Goal: Communication & Community: Answer question/provide support

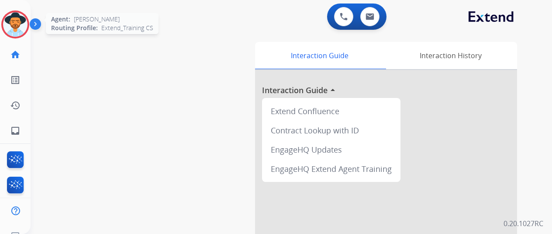
click at [2, 29] on div at bounding box center [15, 24] width 28 height 28
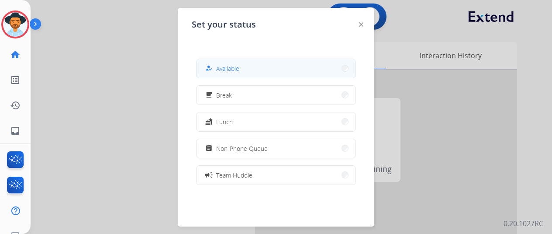
click at [279, 69] on button "how_to_reg Available" at bounding box center [276, 68] width 159 height 19
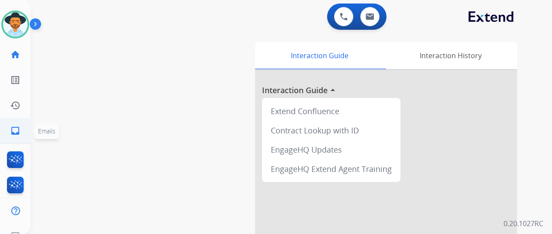
click at [14, 132] on mat-icon "inbox" at bounding box center [15, 130] width 10 height 10
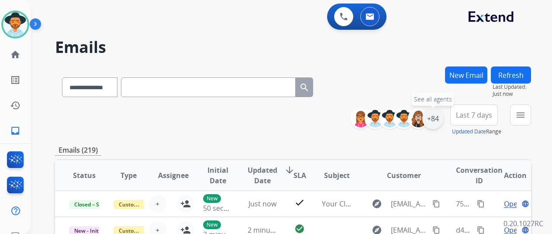
click at [443, 119] on div "+84" at bounding box center [433, 118] width 21 height 21
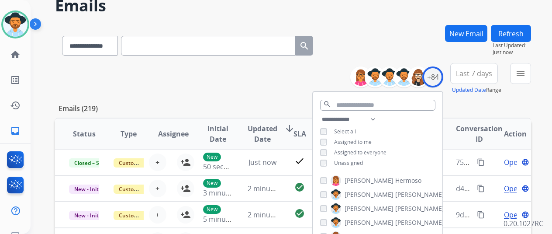
scroll to position [87, 0]
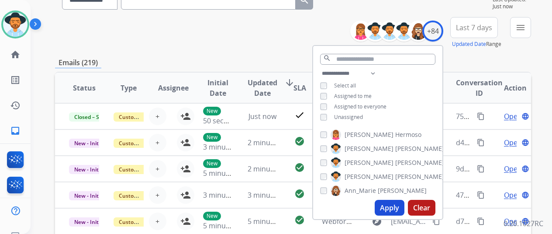
click at [363, 117] on span "Unassigned" at bounding box center [348, 116] width 29 height 7
click at [399, 205] on button "Apply" at bounding box center [390, 208] width 30 height 16
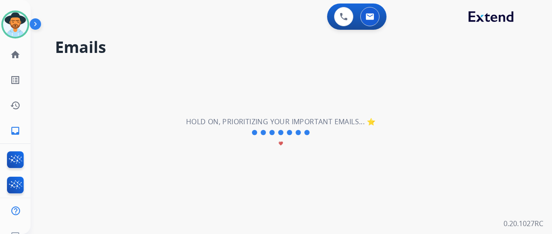
scroll to position [0, 0]
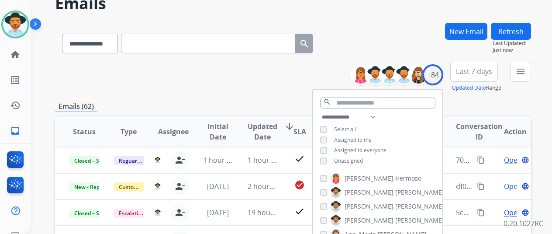
click at [285, 81] on div "**********" at bounding box center [293, 76] width 476 height 31
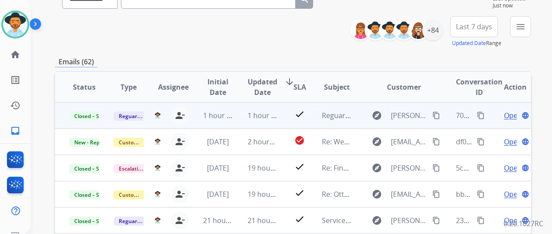
scroll to position [87, 0]
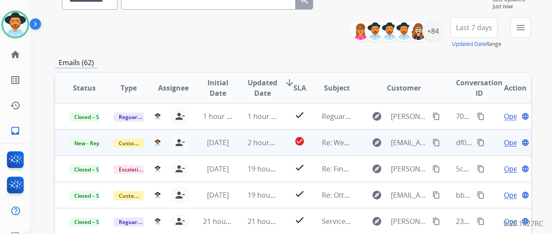
click at [510, 146] on span "Open" at bounding box center [513, 142] width 18 height 10
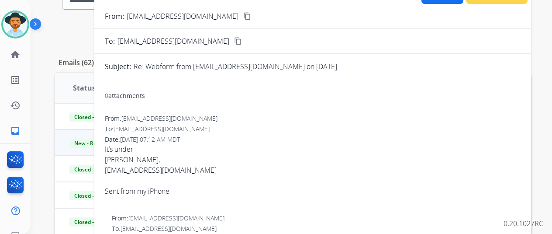
click at [242, 17] on button "content_copy" at bounding box center [247, 16] width 10 height 10
click at [152, 170] on div "[EMAIL_ADDRESS][DOMAIN_NAME]" at bounding box center [313, 170] width 416 height 10
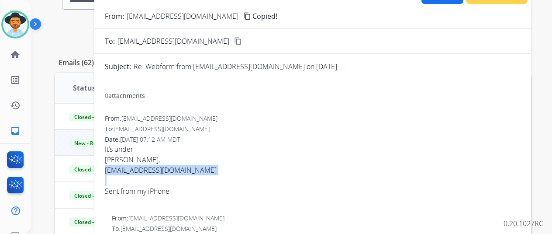
click at [152, 170] on div "[EMAIL_ADDRESS][DOMAIN_NAME]" at bounding box center [313, 170] width 416 height 10
copy span "[EMAIL_ADDRESS][DOMAIN_NAME]"
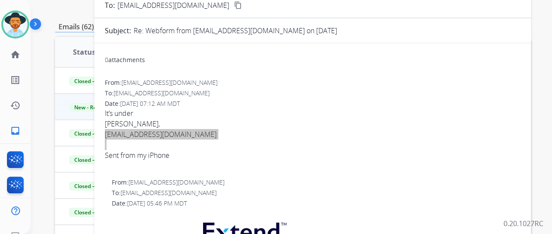
scroll to position [38, 0]
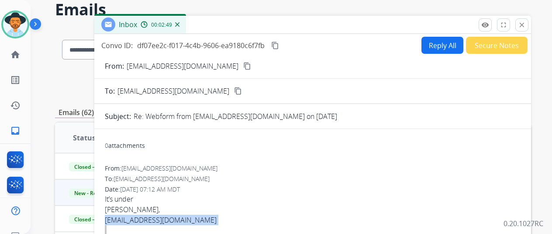
click at [447, 41] on button "Reply All" at bounding box center [443, 45] width 42 height 17
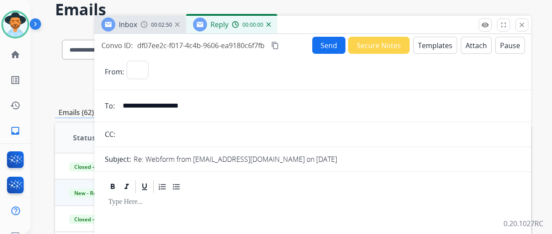
select select "**********"
click at [445, 39] on button "Templates" at bounding box center [435, 45] width 44 height 17
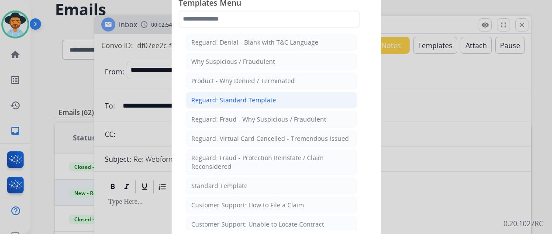
click at [285, 99] on li "Reguard: Standard Template" at bounding box center [272, 100] width 172 height 17
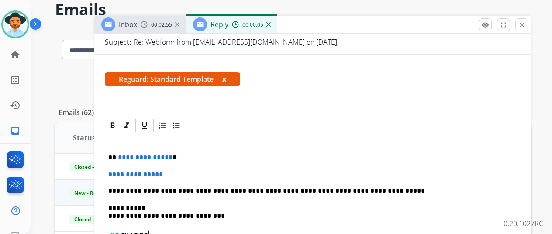
scroll to position [131, 0]
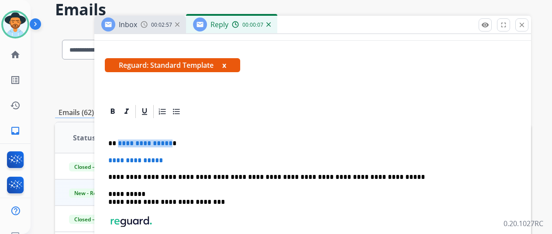
drag, startPoint x: 174, startPoint y: 141, endPoint x: 123, endPoint y: 138, distance: 50.4
click at [123, 138] on div "**********" at bounding box center [313, 205] width 416 height 173
drag, startPoint x: 185, startPoint y: 159, endPoint x: 117, endPoint y: 160, distance: 68.2
click at [117, 160] on p "**********" at bounding box center [312, 160] width 409 height 8
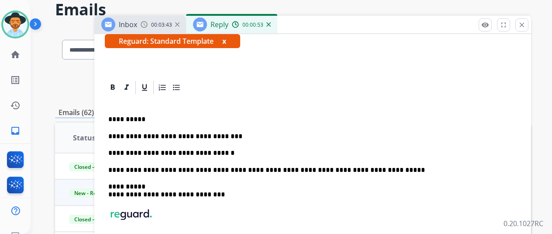
scroll to position [175, 0]
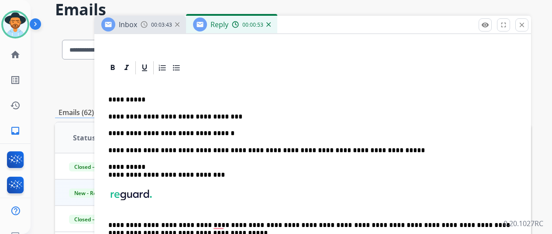
click at [283, 125] on div "**********" at bounding box center [313, 170] width 416 height 189
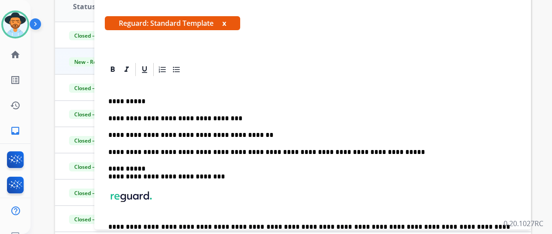
scroll to position [0, 0]
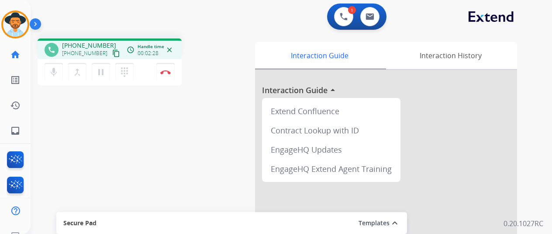
click at [142, 68] on div "mic Mute merge_type Bridge pause Hold dialpad Dialpad Disconnect" at bounding box center [110, 72] width 144 height 26
click at [161, 71] on img at bounding box center [165, 72] width 10 height 4
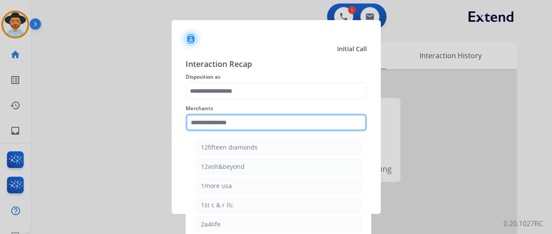
click at [280, 127] on input "text" at bounding box center [276, 122] width 181 height 17
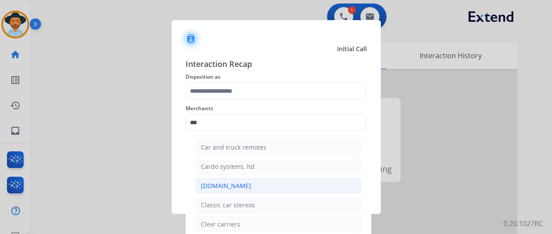
click at [251, 181] on li "[DOMAIN_NAME]" at bounding box center [278, 185] width 167 height 17
type input "**********"
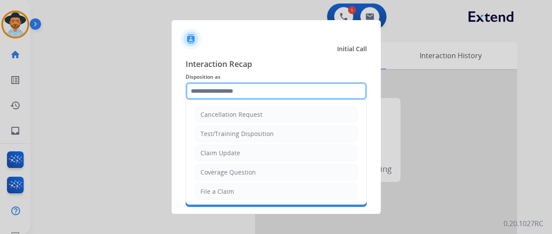
click at [262, 90] on input "text" at bounding box center [276, 90] width 181 height 17
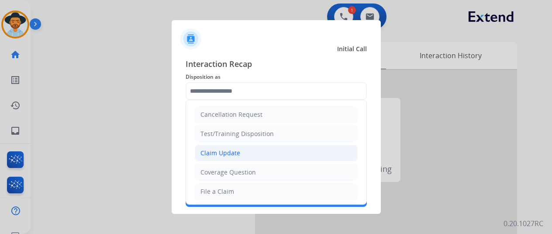
click at [257, 154] on li "Claim Update" at bounding box center [276, 153] width 163 height 17
type input "**********"
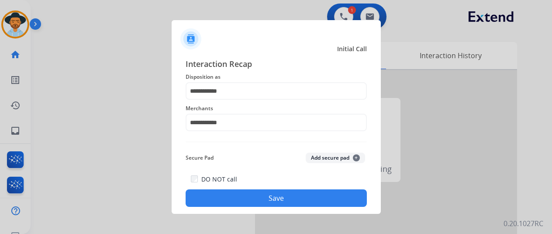
click at [263, 188] on div "DO NOT call Save" at bounding box center [276, 190] width 181 height 33
click at [264, 200] on button "Save" at bounding box center [276, 197] width 181 height 17
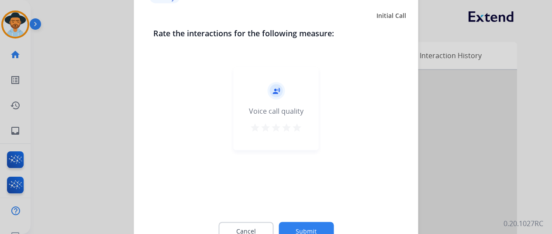
click at [305, 222] on button "Submit" at bounding box center [306, 231] width 55 height 18
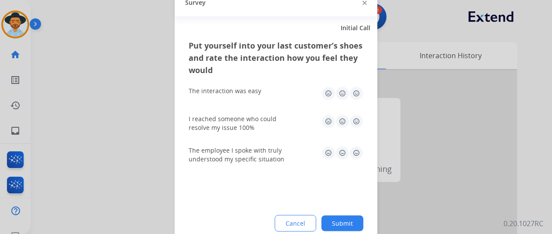
click at [351, 87] on img at bounding box center [357, 93] width 14 height 14
click at [352, 118] on img at bounding box center [357, 121] width 14 height 14
click at [357, 150] on img at bounding box center [357, 153] width 14 height 14
click at [340, 219] on button "Submit" at bounding box center [343, 223] width 42 height 16
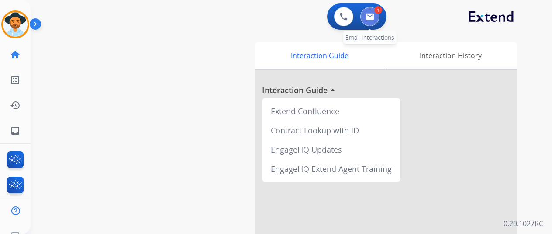
click at [372, 16] on img at bounding box center [370, 16] width 9 height 7
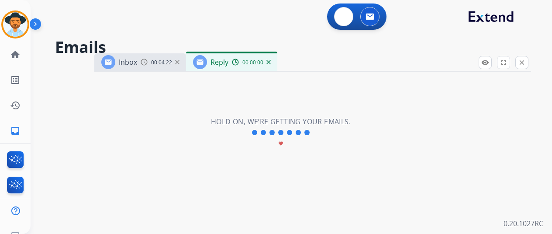
select select "**********"
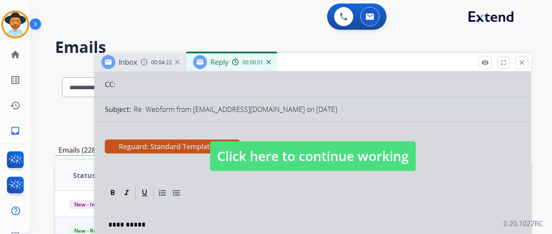
click at [289, 148] on span "Click here to continue working" at bounding box center [313, 156] width 206 height 30
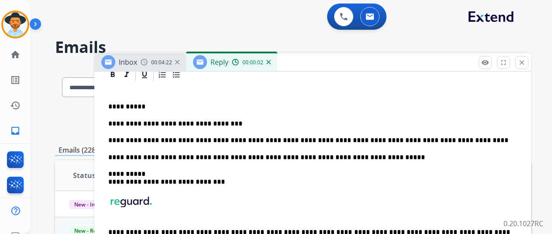
scroll to position [219, 0]
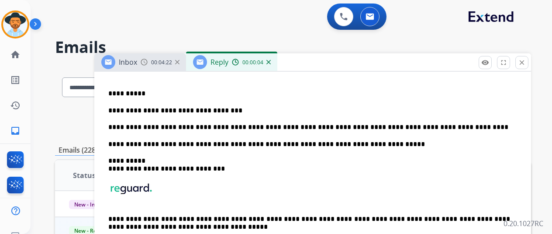
click at [458, 123] on p "**********" at bounding box center [309, 127] width 402 height 8
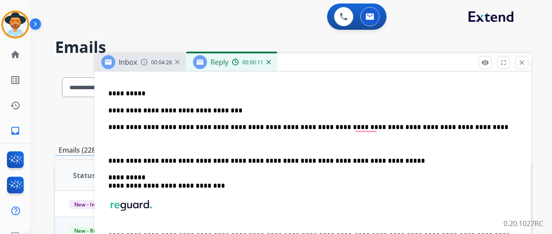
click at [326, 135] on div "**********" at bounding box center [313, 172] width 416 height 206
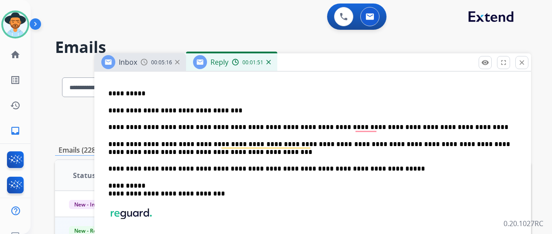
click at [368, 127] on p "**********" at bounding box center [309, 127] width 402 height 8
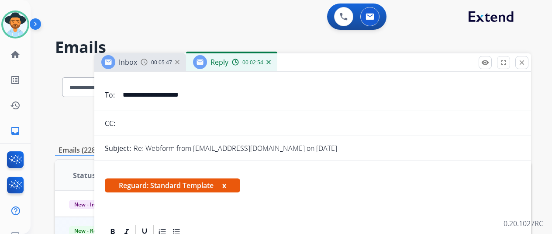
scroll to position [0, 0]
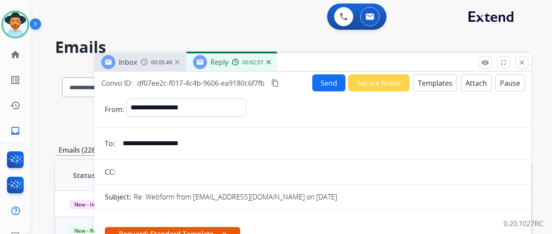
click at [324, 81] on button "Send" at bounding box center [328, 82] width 33 height 17
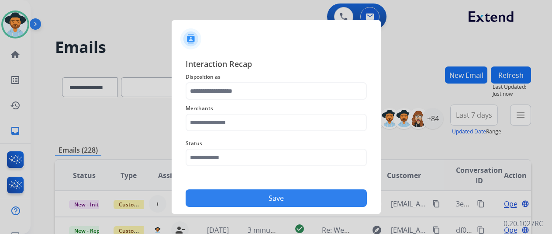
click at [246, 146] on span "Status" at bounding box center [276, 143] width 181 height 10
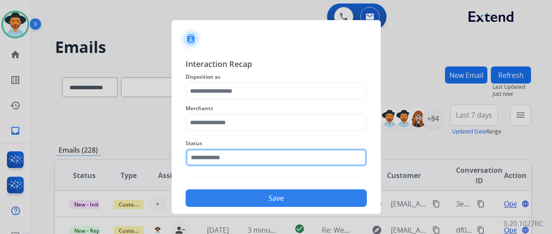
click at [245, 153] on input "text" at bounding box center [276, 157] width 181 height 17
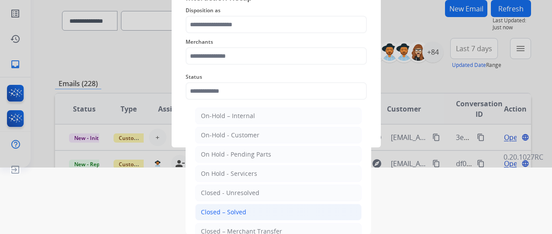
click at [234, 211] on div "Closed – Solved" at bounding box center [223, 212] width 45 height 9
type input "**********"
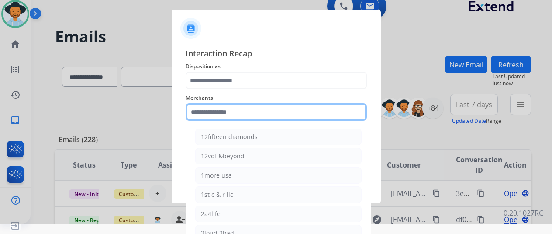
click at [252, 110] on div "Merchants 12fifteen diamonds 12volt&beyond 1more usa 1st c & r llc 2a4life 2lou…" at bounding box center [276, 106] width 181 height 35
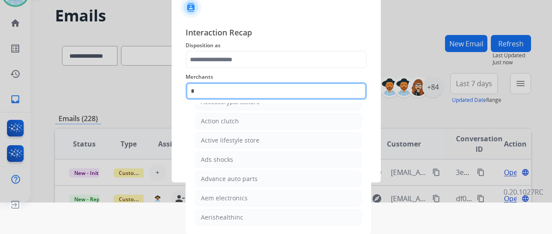
scroll to position [17, 0]
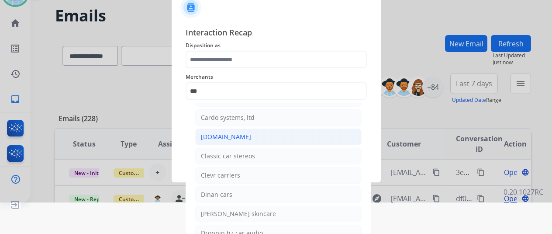
click at [300, 134] on li "[DOMAIN_NAME]" at bounding box center [278, 136] width 167 height 17
type input "**********"
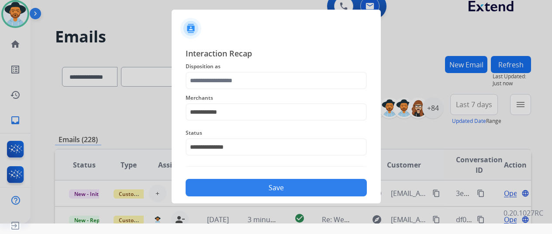
scroll to position [10, 0]
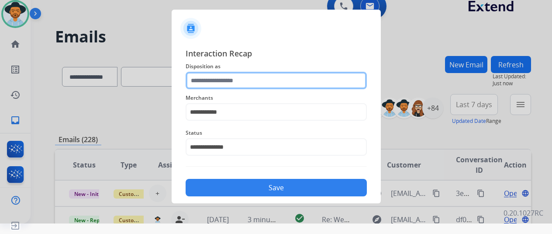
click at [311, 76] on input "text" at bounding box center [276, 80] width 181 height 17
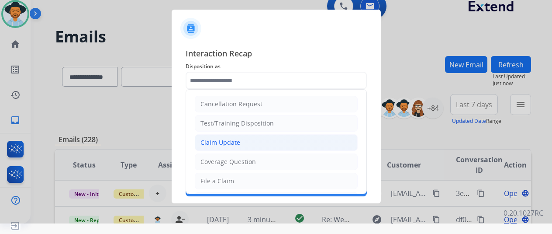
click at [285, 143] on li "Claim Update" at bounding box center [276, 142] width 163 height 17
type input "**********"
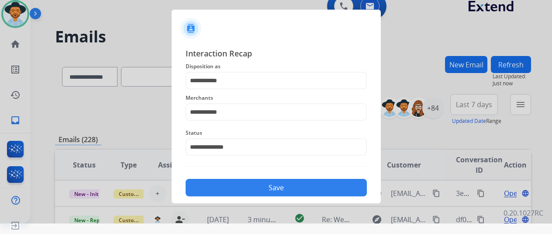
click at [299, 188] on button "Save" at bounding box center [276, 187] width 181 height 17
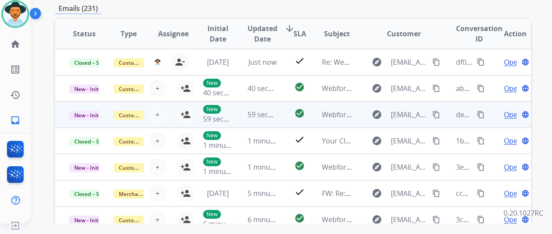
scroll to position [0, 0]
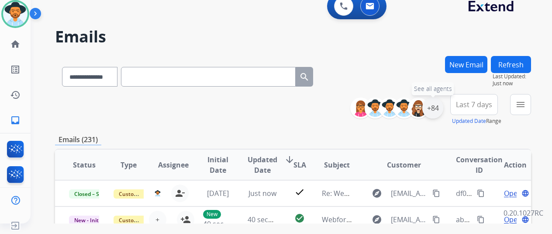
click at [433, 114] on div "+84" at bounding box center [433, 107] width 21 height 21
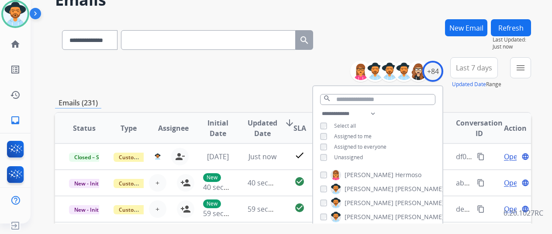
scroll to position [87, 0]
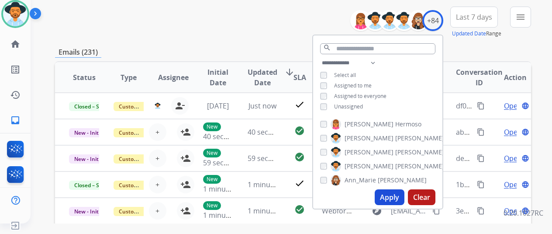
click at [339, 108] on div "Unassigned" at bounding box center [341, 106] width 43 height 7
click at [341, 106] on span "Unassigned" at bounding box center [348, 106] width 29 height 7
click at [394, 191] on button "Apply" at bounding box center [390, 197] width 30 height 16
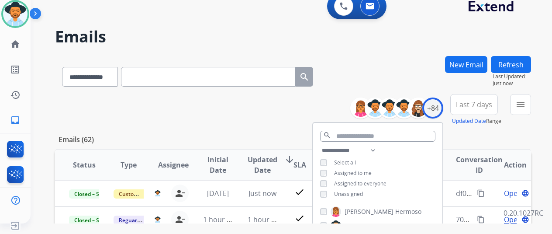
scroll to position [1, 0]
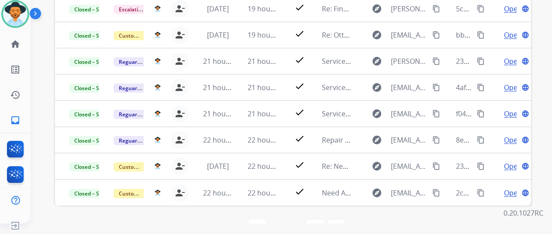
scroll to position [256, 0]
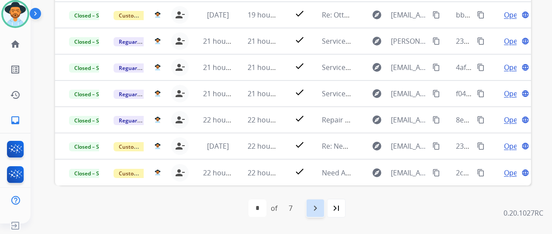
click at [315, 205] on mat-icon "navigate_next" at bounding box center [315, 208] width 10 height 10
select select "*"
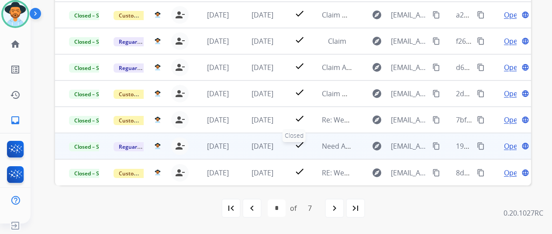
scroll to position [0, 0]
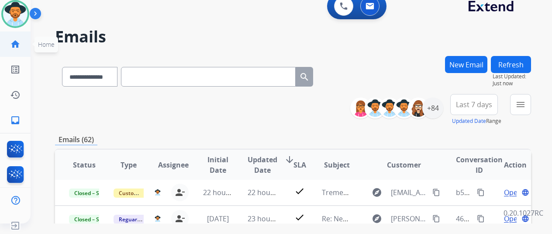
click at [12, 49] on mat-icon "home" at bounding box center [15, 44] width 10 height 10
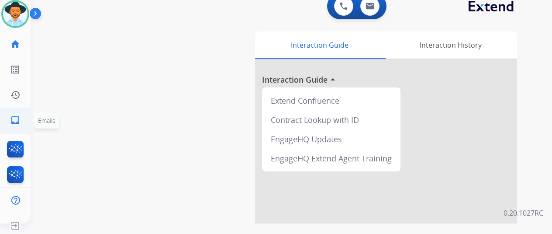
click at [17, 118] on mat-icon "inbox" at bounding box center [15, 120] width 10 height 10
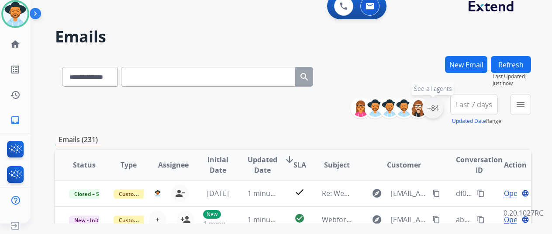
click at [441, 107] on div "+84" at bounding box center [433, 107] width 21 height 21
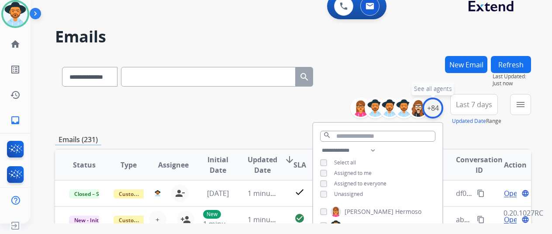
click at [441, 107] on div "+84" at bounding box center [433, 107] width 21 height 21
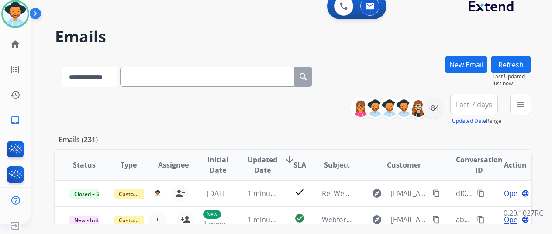
click at [73, 77] on select "**********" at bounding box center [89, 77] width 55 height 20
select select "**********"
click at [62, 67] on select "**********" at bounding box center [89, 77] width 55 height 20
click at [178, 80] on input "text" at bounding box center [208, 77] width 175 height 20
paste input "**********"
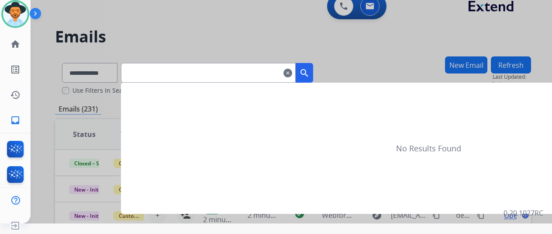
type input "**********"
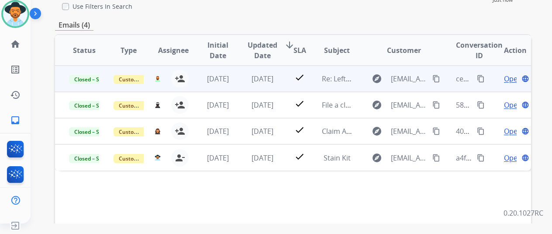
scroll to position [87, 0]
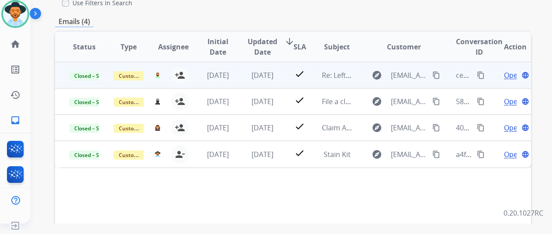
click at [506, 76] on span "Open" at bounding box center [513, 75] width 18 height 10
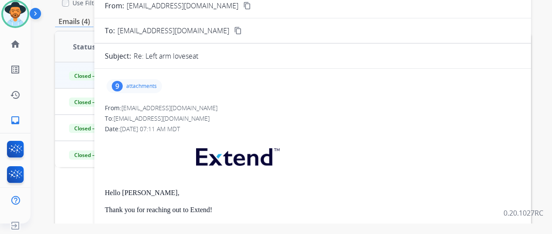
scroll to position [0, 0]
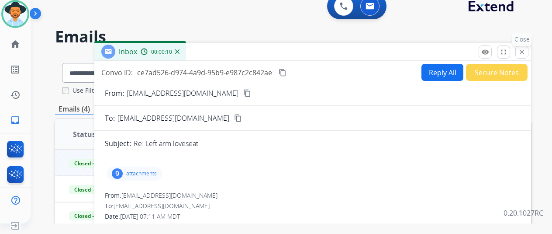
click at [526, 52] on mat-icon "close" at bounding box center [522, 52] width 8 height 8
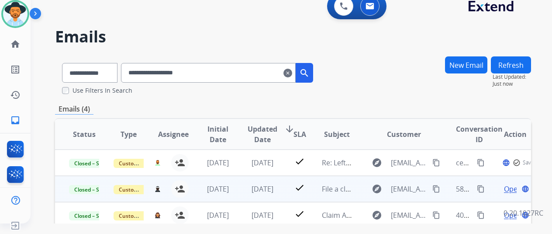
click at [506, 186] on span "Open" at bounding box center [513, 189] width 18 height 10
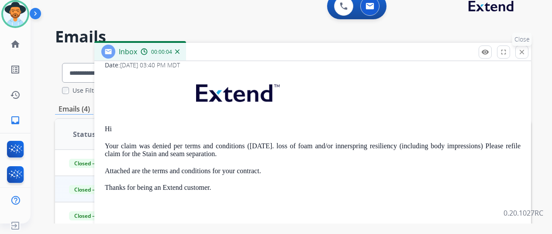
click at [526, 55] on mat-icon "close" at bounding box center [522, 52] width 8 height 8
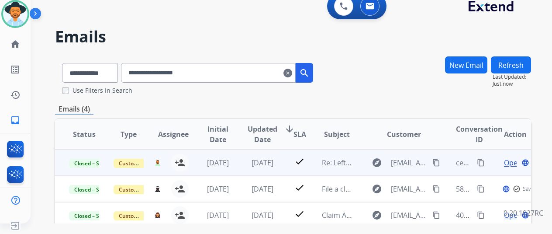
scroll to position [44, 0]
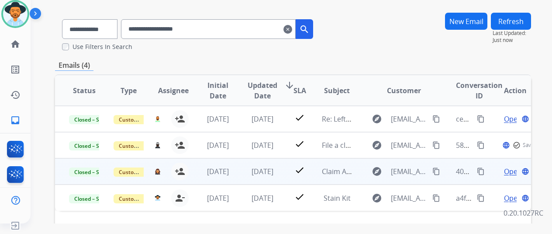
click at [509, 170] on span "Open" at bounding box center [513, 171] width 18 height 10
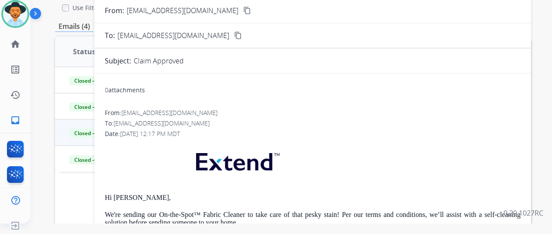
scroll to position [0, 0]
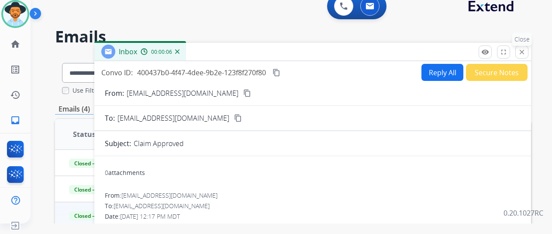
click at [524, 49] on button "close Close" at bounding box center [522, 51] width 13 height 13
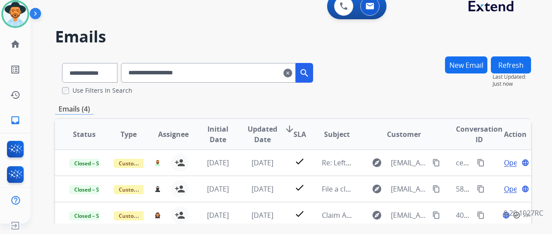
click at [292, 74] on input "**********" at bounding box center [208, 73] width 175 height 20
click at [292, 71] on mat-icon "clear" at bounding box center [288, 73] width 9 height 10
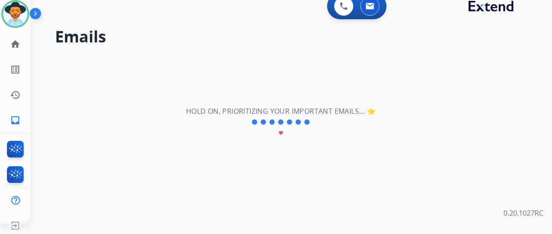
select select "**********"
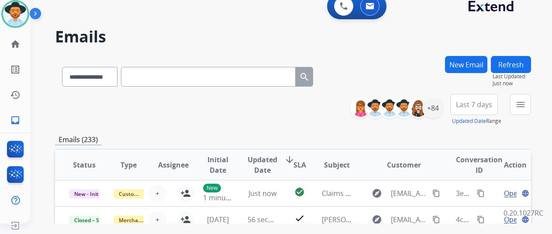
click at [464, 63] on button "New Email" at bounding box center [466, 64] width 42 height 17
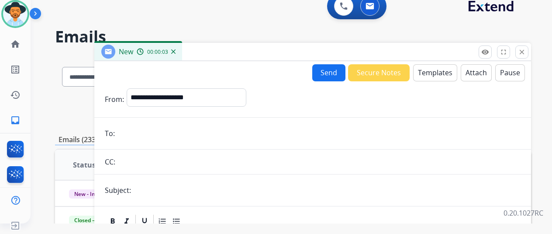
click at [155, 133] on input "email" at bounding box center [319, 133] width 403 height 17
paste input "**********"
type input "**********"
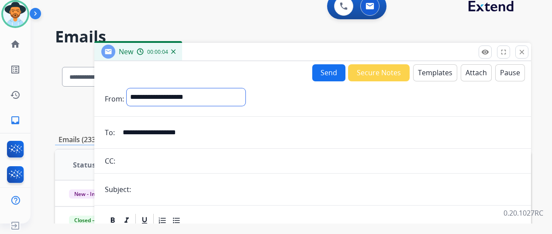
click at [157, 97] on select "**********" at bounding box center [186, 96] width 119 height 17
select select "**********"
click at [133, 88] on select "**********" at bounding box center [186, 96] width 119 height 17
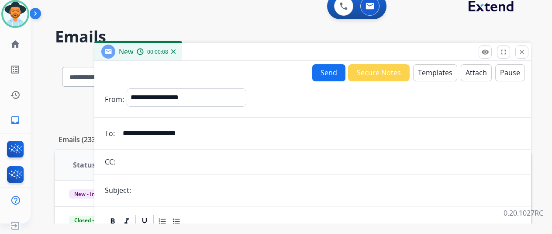
click at [224, 181] on input "text" at bounding box center [327, 189] width 387 height 17
click at [173, 186] on input "text" at bounding box center [327, 189] width 387 height 17
type input "*"
type input "**********"
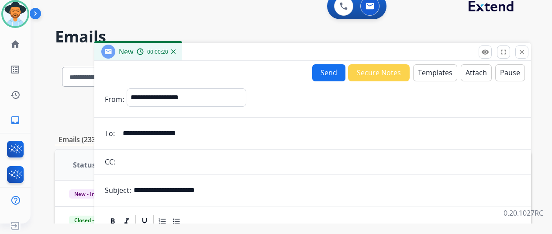
click at [426, 73] on button "Templates" at bounding box center [435, 72] width 44 height 17
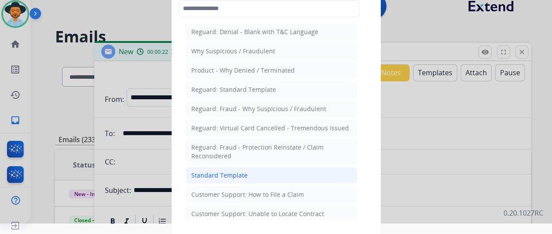
click at [287, 174] on li "Standard Template" at bounding box center [272, 175] width 172 height 17
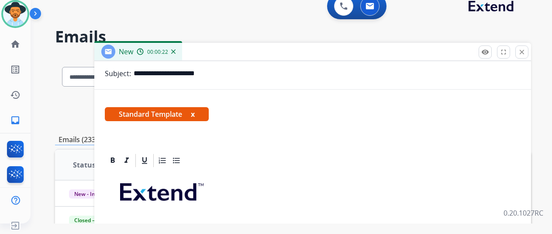
scroll to position [175, 0]
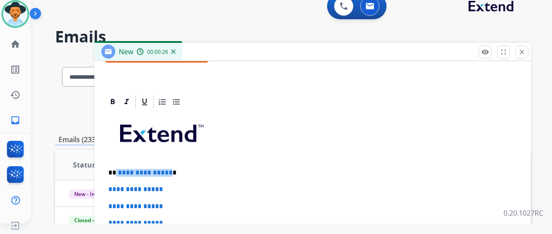
drag, startPoint x: 174, startPoint y: 169, endPoint x: 123, endPoint y: 169, distance: 51.1
click at [123, 169] on p "**********" at bounding box center [309, 173] width 402 height 8
click at [165, 155] on p "To enrich screen reader interactions, please activate Accessibility in Grammarl…" at bounding box center [312, 136] width 409 height 47
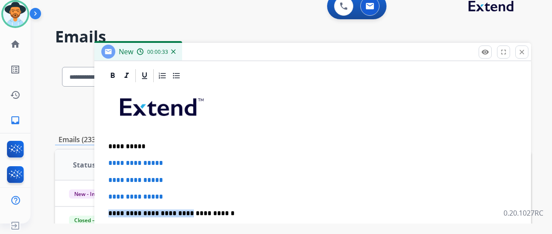
drag, startPoint x: 187, startPoint y: 201, endPoint x: 180, endPoint y: 198, distance: 7.8
click at [180, 198] on div "**********" at bounding box center [313, 233] width 416 height 301
click at [182, 195] on p "**********" at bounding box center [312, 197] width 409 height 8
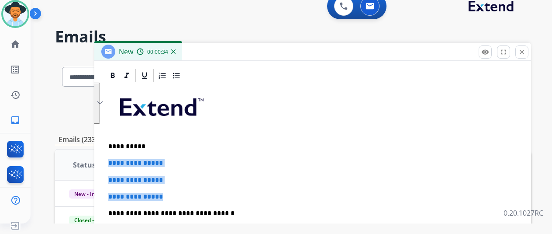
drag, startPoint x: 186, startPoint y: 193, endPoint x: 116, endPoint y: 160, distance: 77.6
click at [116, 160] on div "**********" at bounding box center [313, 233] width 416 height 301
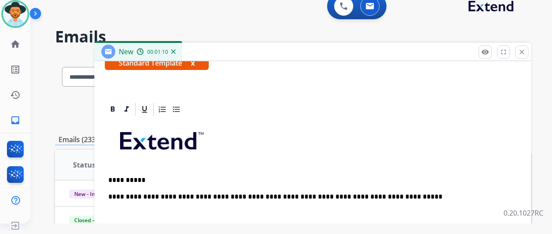
scroll to position [184, 0]
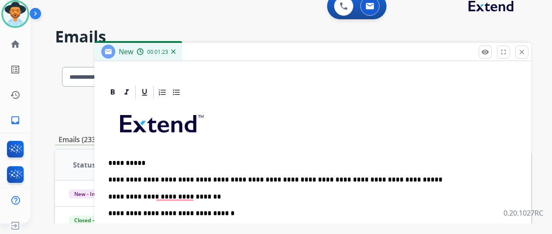
drag, startPoint x: 185, startPoint y: 191, endPoint x: 150, endPoint y: 200, distance: 36.6
click at [183, 194] on p "**********" at bounding box center [309, 197] width 402 height 8
click at [233, 197] on p "**********" at bounding box center [309, 197] width 402 height 8
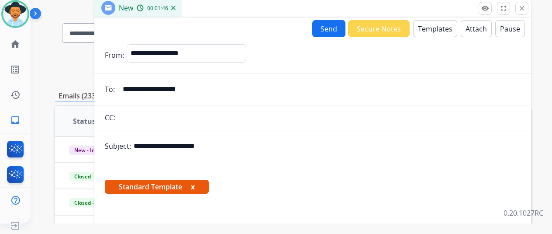
scroll to position [0, 0]
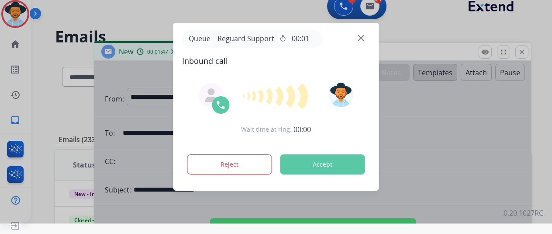
click at [331, 76] on div "**********" at bounding box center [276, 107] width 552 height 234
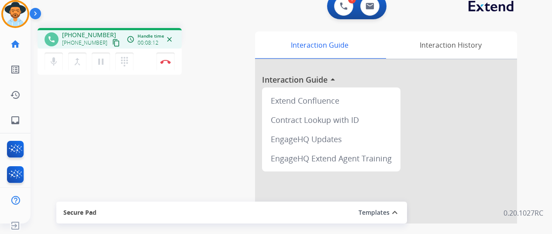
click at [145, 67] on div "mic Mute merge_type Bridge pause Hold dialpad Dialpad Disconnect" at bounding box center [110, 62] width 144 height 26
click at [138, 56] on div "dialpad Dialpad" at bounding box center [127, 61] width 24 height 18
click at [156, 62] on button "Disconnect" at bounding box center [165, 61] width 18 height 18
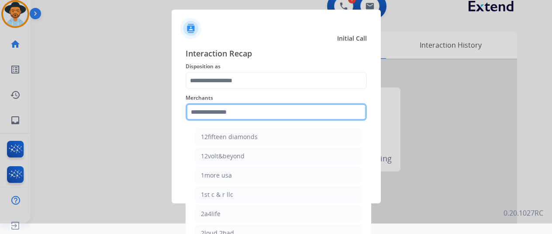
click at [234, 114] on input "text" at bounding box center [276, 111] width 181 height 17
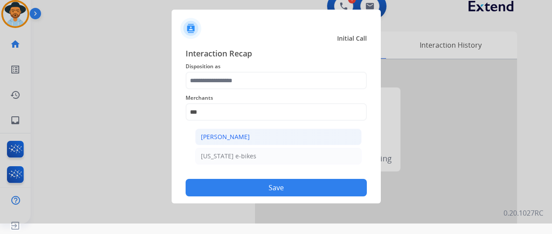
click at [229, 137] on div "[PERSON_NAME]" at bounding box center [225, 136] width 49 height 9
type input "**********"
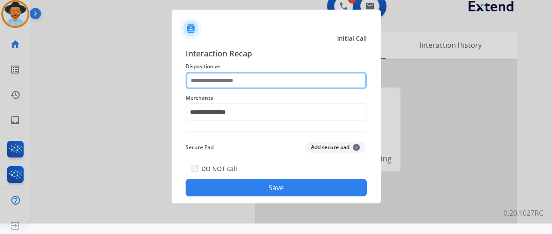
click at [236, 86] on input "text" at bounding box center [276, 80] width 181 height 17
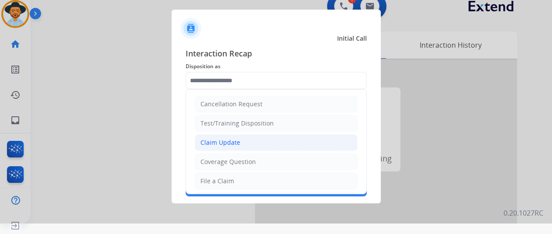
click at [230, 139] on div "Claim Update" at bounding box center [221, 142] width 40 height 9
type input "**********"
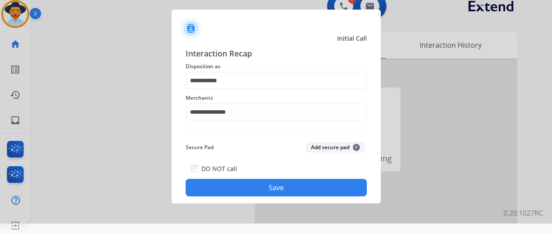
click at [226, 182] on button "Save" at bounding box center [276, 187] width 181 height 17
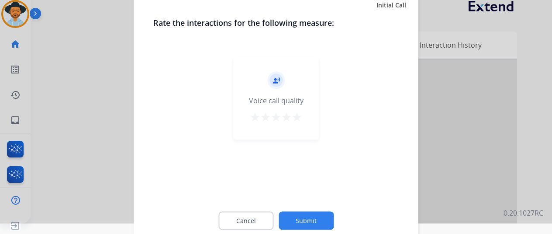
click at [293, 225] on button "Submit" at bounding box center [306, 220] width 55 height 18
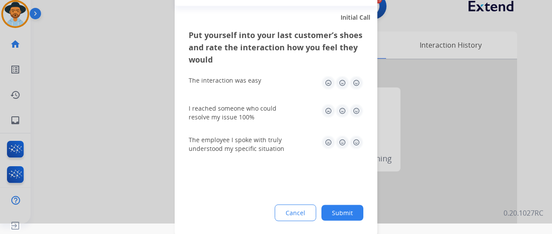
click at [361, 72] on div "The interaction was easy" at bounding box center [276, 83] width 175 height 28
click at [360, 89] on img at bounding box center [357, 83] width 14 height 14
click at [359, 120] on div "I reached someone who could resolve my issue 100%" at bounding box center [276, 112] width 175 height 17
click at [359, 111] on img at bounding box center [357, 111] width 14 height 14
click at [361, 141] on img at bounding box center [357, 142] width 14 height 14
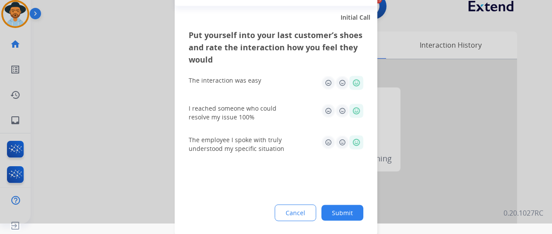
click at [346, 208] on button "Submit" at bounding box center [343, 213] width 42 height 16
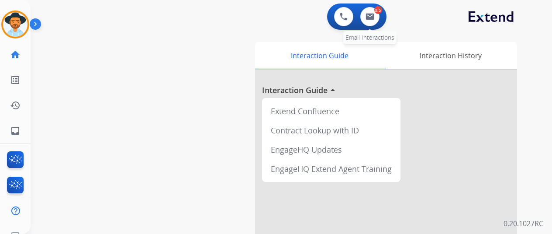
click at [379, 13] on div "0.5" at bounding box center [379, 10] width 8 height 8
click at [372, 21] on button at bounding box center [370, 16] width 19 height 19
select select "**********"
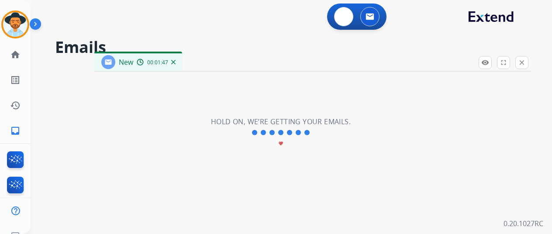
select select "**********"
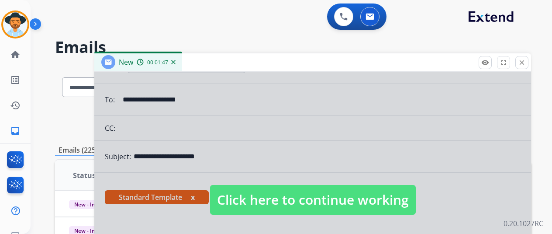
click at [298, 202] on span "Click here to continue working" at bounding box center [313, 200] width 206 height 30
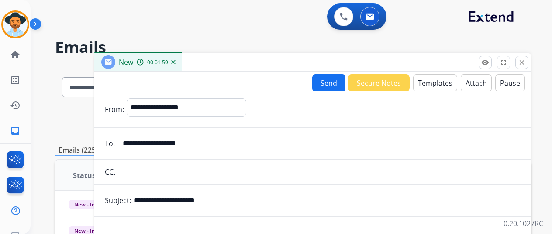
click at [333, 87] on button "Send" at bounding box center [328, 82] width 33 height 17
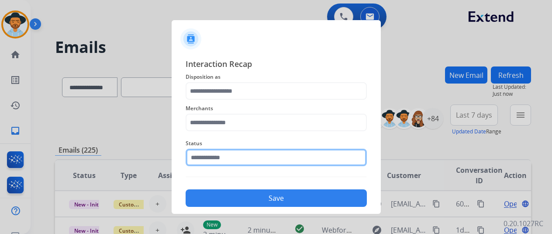
click at [229, 160] on input "text" at bounding box center [276, 157] width 181 height 17
drag, startPoint x: 227, startPoint y: 159, endPoint x: 125, endPoint y: 151, distance: 102.1
click at [0, 151] on app-contact-recap-modal "Interaction Recap Disposition as Merchants Status *** Save" at bounding box center [0, 117] width 0 height 234
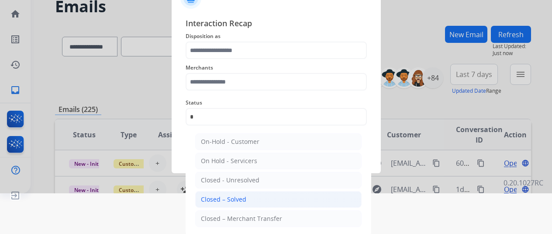
click at [233, 202] on div "Closed – Solved" at bounding box center [223, 199] width 45 height 9
type input "**********"
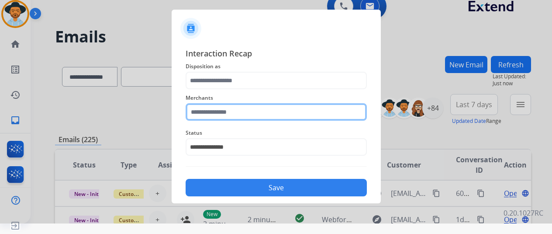
click at [242, 116] on div "Merchants" at bounding box center [276, 106] width 181 height 35
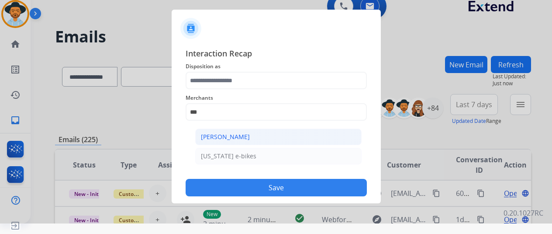
click at [233, 138] on div "[PERSON_NAME]" at bounding box center [225, 136] width 49 height 9
type input "**********"
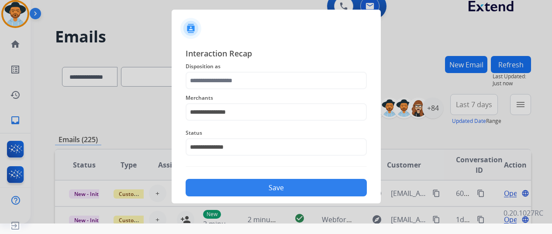
click at [251, 69] on span "Disposition as" at bounding box center [276, 66] width 181 height 10
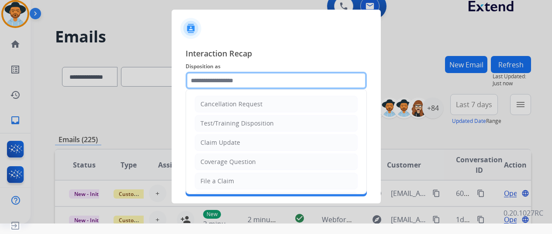
click at [251, 72] on input "text" at bounding box center [276, 80] width 181 height 17
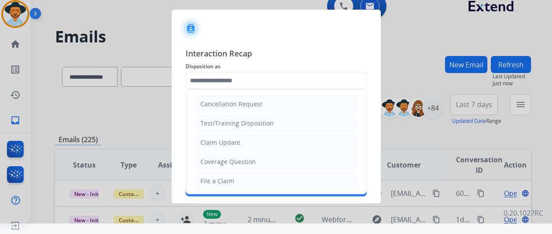
click at [233, 145] on div "Claim Update" at bounding box center [221, 142] width 40 height 9
type input "**********"
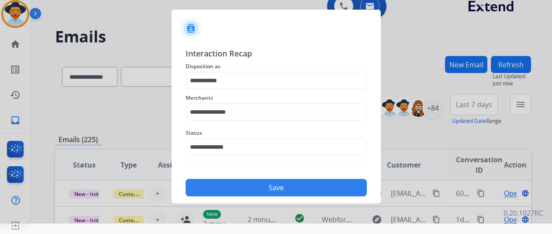
click at [253, 189] on button "Save" at bounding box center [276, 187] width 181 height 17
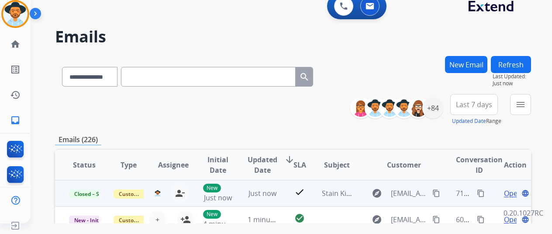
click at [483, 193] on mat-icon "content_copy" at bounding box center [481, 193] width 8 height 8
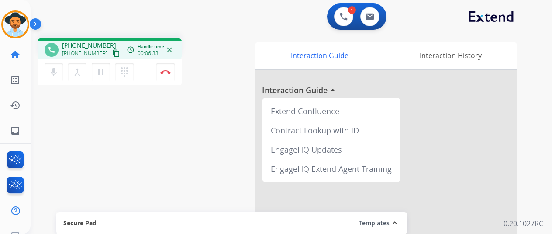
click at [140, 62] on div "mic Mute merge_type Bridge pause Hold dialpad Dialpad Disconnect" at bounding box center [110, 72] width 144 height 26
click at [144, 66] on div "mic Mute merge_type Bridge pause Hold dialpad Dialpad Disconnect" at bounding box center [110, 72] width 144 height 26
click at [161, 76] on button "Disconnect" at bounding box center [165, 72] width 18 height 18
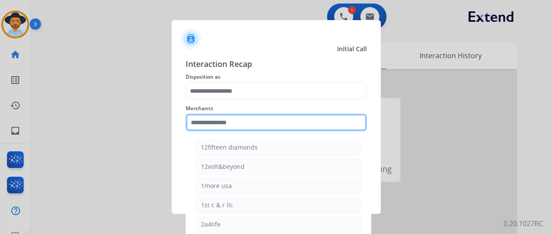
click at [284, 125] on input "text" at bounding box center [276, 122] width 181 height 17
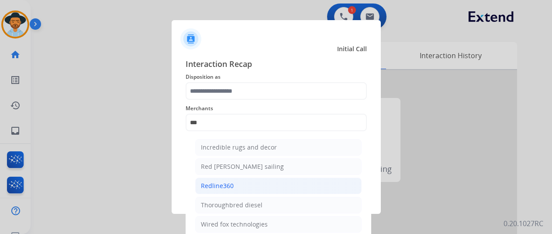
click at [216, 179] on li "Redline360" at bounding box center [278, 185] width 167 height 17
type input "**********"
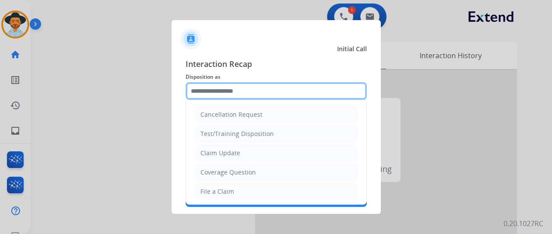
click at [240, 96] on input "text" at bounding box center [276, 90] width 181 height 17
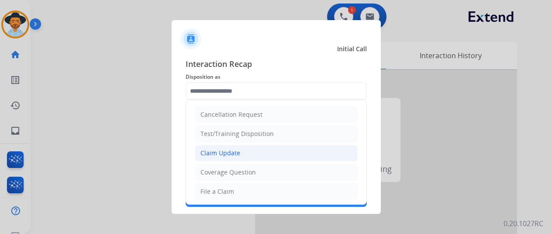
click at [233, 154] on div "Claim Update" at bounding box center [221, 153] width 40 height 9
type input "**********"
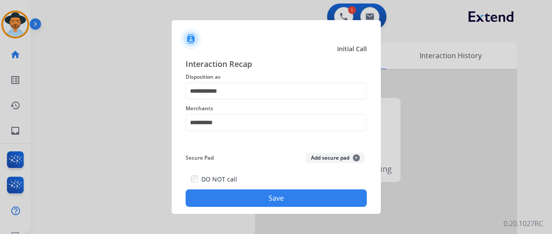
click at [278, 198] on button "Save" at bounding box center [276, 197] width 181 height 17
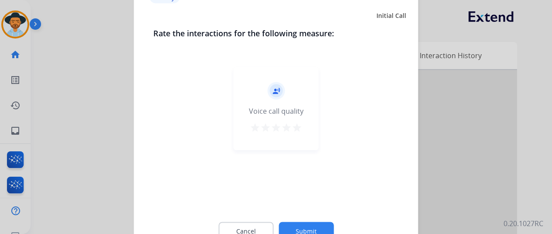
click at [295, 122] on mat-icon "star" at bounding box center [297, 127] width 10 height 10
click at [291, 220] on div "Cancel Submit" at bounding box center [276, 230] width 246 height 39
click at [309, 229] on button "Submit" at bounding box center [306, 231] width 55 height 18
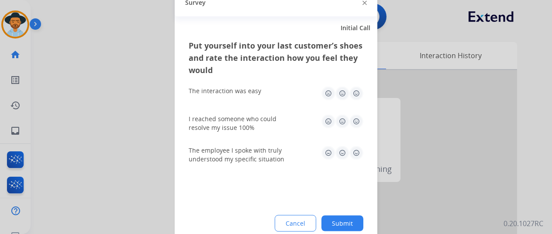
click at [357, 94] on img at bounding box center [357, 93] width 14 height 14
click at [359, 112] on div "I reached someone who could resolve my issue 100%" at bounding box center [276, 122] width 175 height 31
click at [358, 118] on img at bounding box center [357, 121] width 14 height 14
click at [354, 157] on img at bounding box center [357, 153] width 14 height 14
drag, startPoint x: 334, startPoint y: 213, endPoint x: 337, endPoint y: 222, distance: 9.1
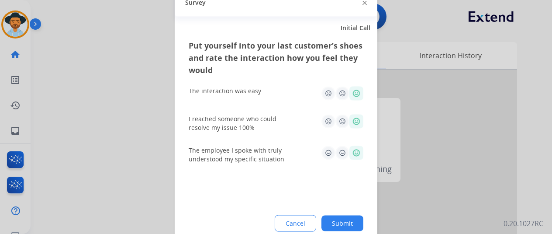
click at [334, 216] on div "Put yourself into your last customer’s shoes and rate the interaction how you f…" at bounding box center [276, 142] width 203 height 206
click at [337, 222] on button "Submit" at bounding box center [343, 223] width 42 height 16
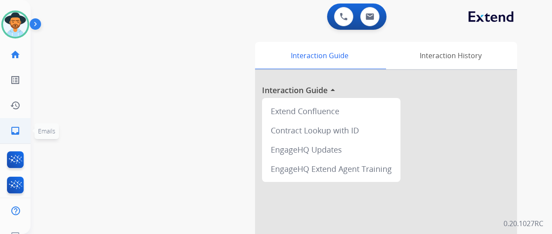
click at [20, 132] on mat-icon "inbox" at bounding box center [15, 130] width 10 height 10
select select "**********"
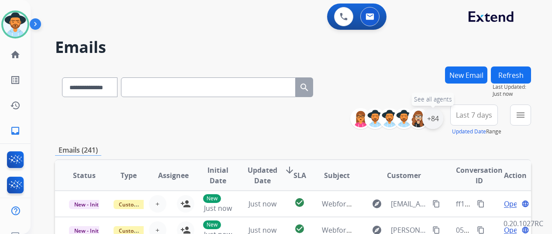
click at [436, 118] on div "+84" at bounding box center [433, 118] width 21 height 21
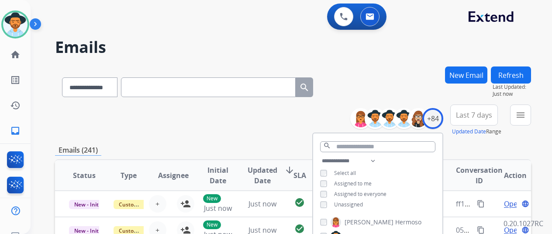
click at [360, 205] on span "Unassigned" at bounding box center [348, 204] width 29 height 7
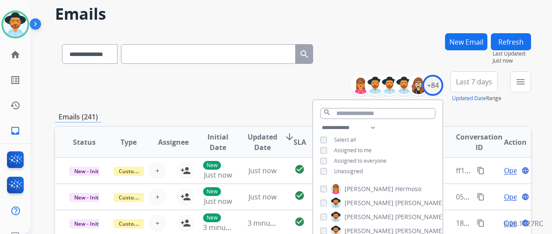
scroll to position [87, 0]
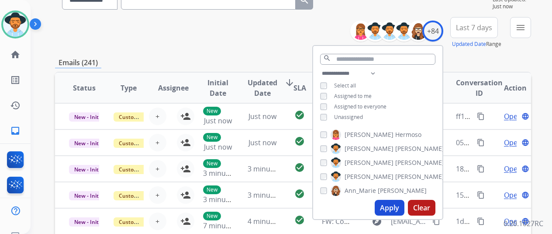
click at [390, 203] on button "Apply" at bounding box center [390, 208] width 30 height 16
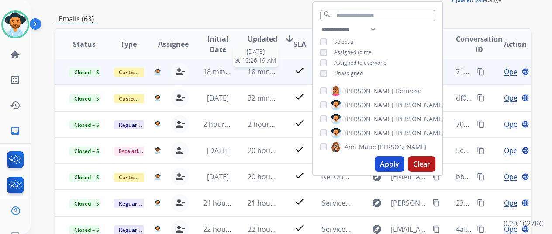
scroll to position [0, 0]
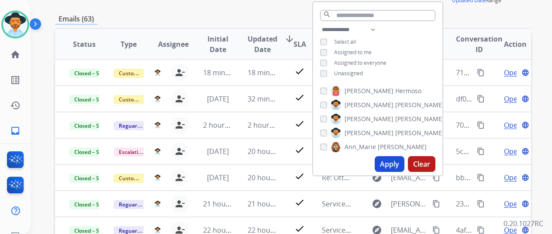
click at [258, 17] on div "Emails (63)" at bounding box center [293, 19] width 476 height 11
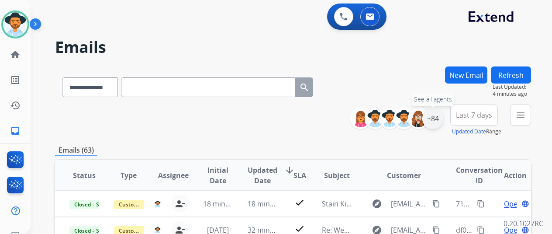
click at [436, 118] on div "+84" at bounding box center [433, 118] width 21 height 21
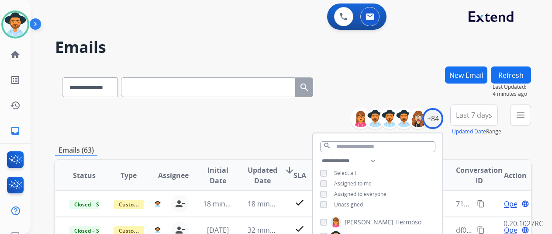
click at [328, 132] on div "**********" at bounding box center [293, 119] width 476 height 31
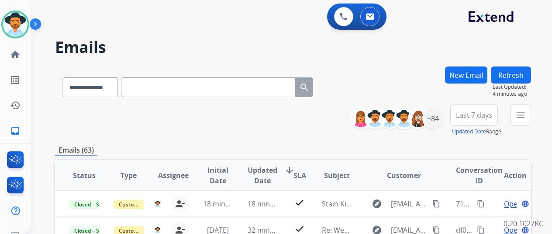
click at [523, 77] on button "Refresh" at bounding box center [511, 74] width 40 height 17
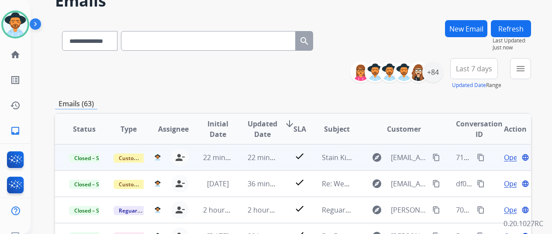
scroll to position [131, 0]
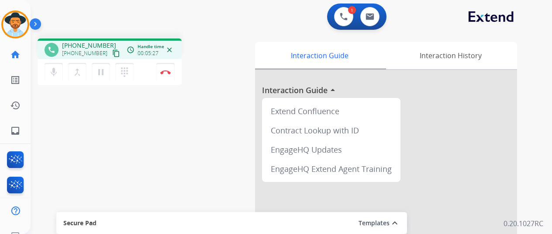
click at [137, 81] on div "mic Mute merge_type Bridge pause Hold dialpad Dialpad Disconnect" at bounding box center [110, 72] width 144 height 26
click at [159, 71] on button "Disconnect" at bounding box center [165, 72] width 18 height 18
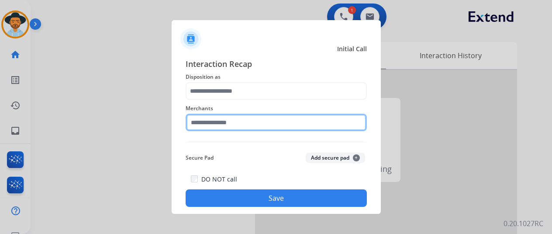
click at [219, 118] on input "text" at bounding box center [276, 122] width 181 height 17
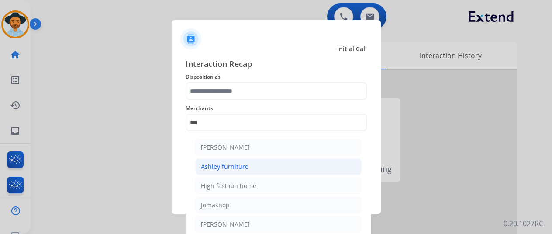
click at [215, 162] on div "Ashley furniture" at bounding box center [225, 166] width 48 height 9
type input "**********"
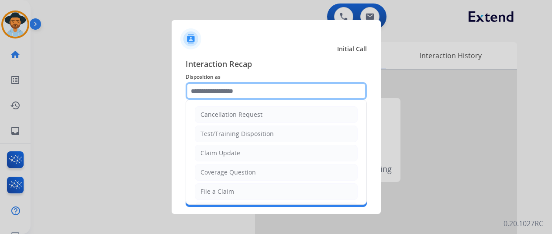
click at [216, 97] on input "text" at bounding box center [276, 90] width 181 height 17
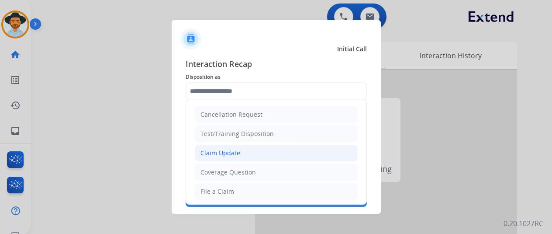
click at [212, 146] on li "Claim Update" at bounding box center [276, 153] width 163 height 17
type input "**********"
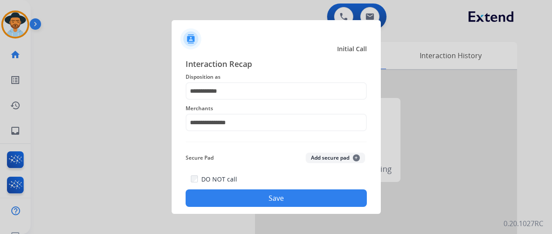
click at [222, 196] on button "Save" at bounding box center [276, 197] width 181 height 17
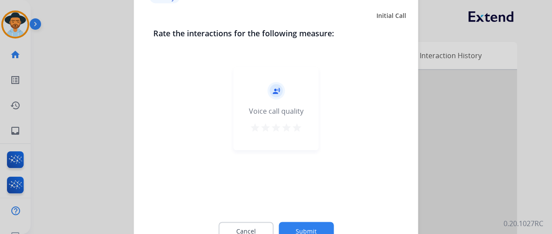
click at [295, 126] on mat-icon "star" at bounding box center [297, 127] width 10 height 10
click at [298, 224] on button "Submit" at bounding box center [306, 231] width 55 height 18
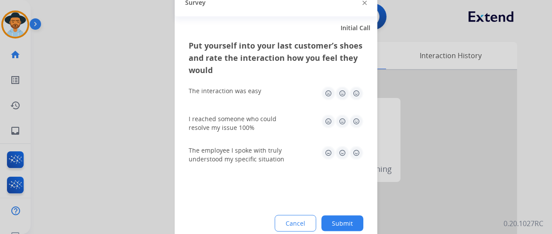
click at [352, 87] on img at bounding box center [357, 93] width 14 height 14
click at [356, 121] on img at bounding box center [357, 121] width 14 height 14
click at [356, 152] on img at bounding box center [357, 153] width 14 height 14
click at [337, 219] on button "Submit" at bounding box center [343, 223] width 42 height 16
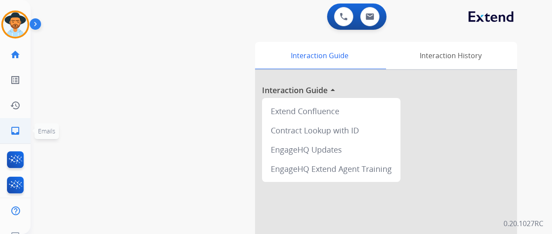
click at [17, 132] on mat-icon "inbox" at bounding box center [15, 130] width 10 height 10
select select "**********"
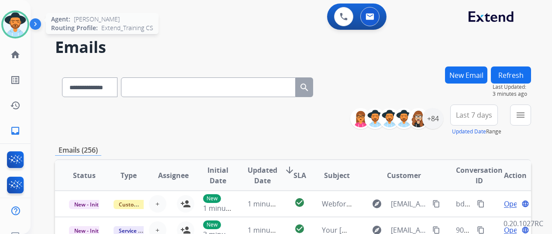
click at [15, 22] on img at bounding box center [15, 24] width 24 height 24
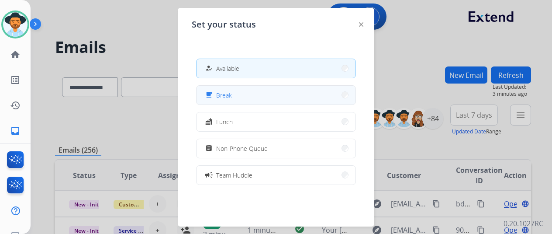
click at [227, 92] on span "Break" at bounding box center [224, 94] width 16 height 9
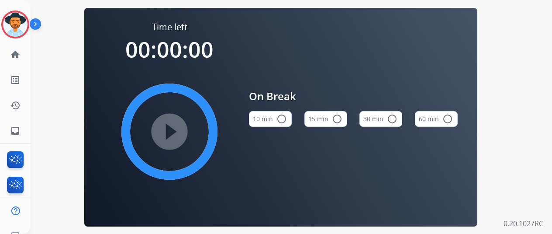
click at [322, 117] on button "15 min radio_button_unchecked" at bounding box center [326, 119] width 43 height 16
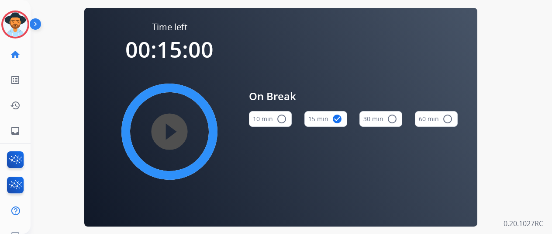
click at [22, 7] on div "[PERSON_NAME] Break Edit Avatar Agent: [PERSON_NAME] Profile: Extend_Training C…" at bounding box center [15, 71] width 31 height 143
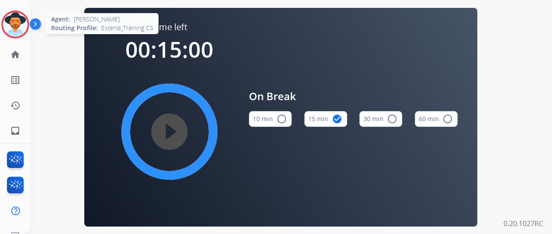
click at [23, 29] on img at bounding box center [15, 24] width 24 height 24
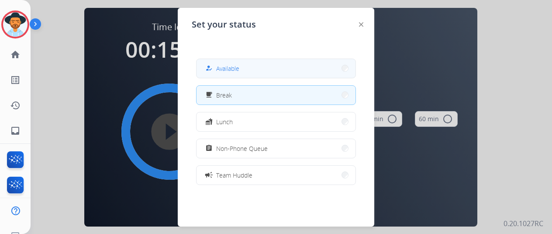
click at [203, 69] on button "how_to_reg Available" at bounding box center [276, 68] width 159 height 19
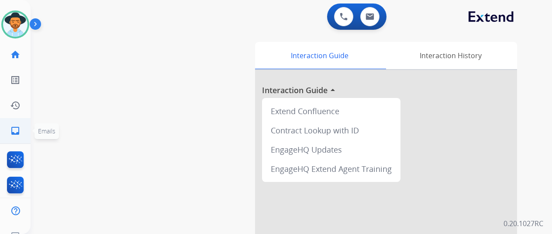
click at [4, 132] on link "inbox Emails" at bounding box center [15, 130] width 24 height 24
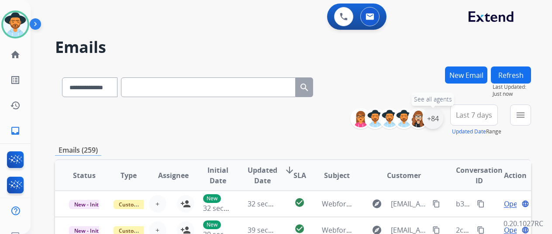
click at [441, 121] on div "+84" at bounding box center [433, 118] width 21 height 21
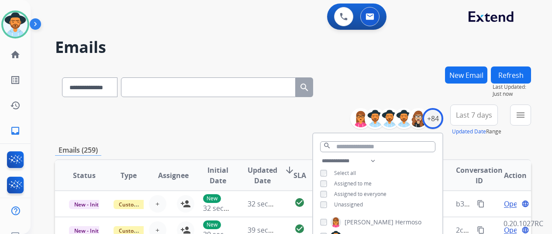
click at [340, 201] on span "Unassigned" at bounding box center [348, 204] width 29 height 7
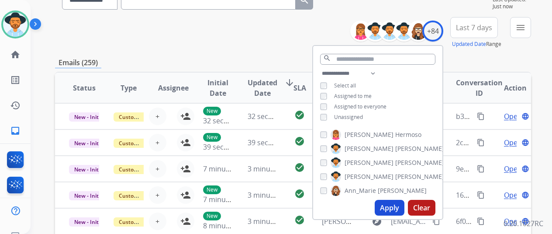
click at [389, 208] on button "Apply" at bounding box center [390, 208] width 30 height 16
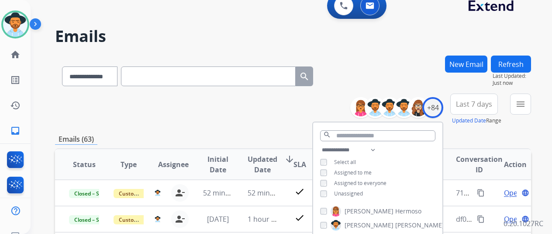
scroll to position [0, 0]
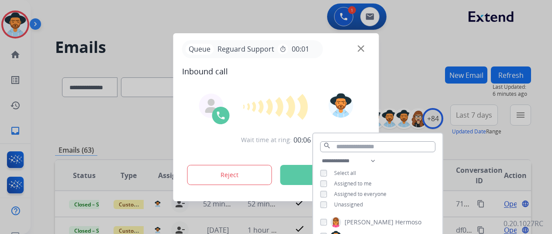
click at [260, 96] on div "Wait time at ring: 00:06 Reject Accept" at bounding box center [276, 140] width 188 height 108
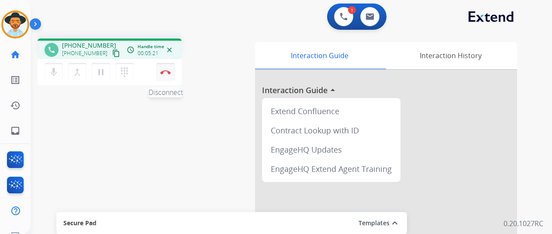
click at [165, 69] on button "Disconnect" at bounding box center [165, 72] width 18 height 18
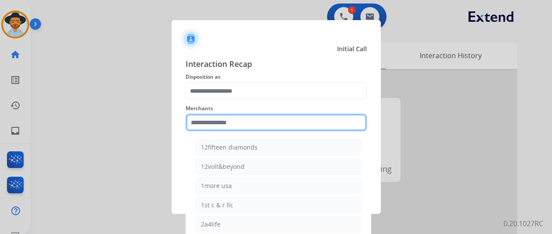
click at [227, 124] on input "text" at bounding box center [276, 122] width 181 height 17
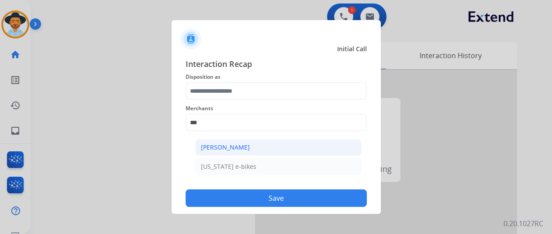
click at [241, 149] on div "[PERSON_NAME]" at bounding box center [225, 147] width 49 height 9
type input "**********"
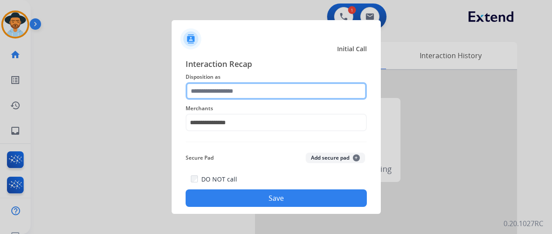
click at [257, 94] on input "text" at bounding box center [276, 90] width 181 height 17
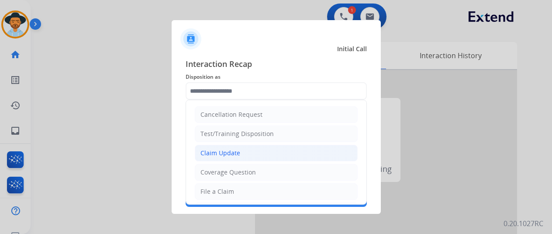
click at [260, 152] on li "Claim Update" at bounding box center [276, 153] width 163 height 17
type input "**********"
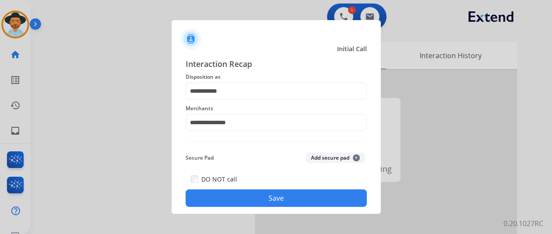
click at [289, 194] on button "Save" at bounding box center [276, 197] width 181 height 17
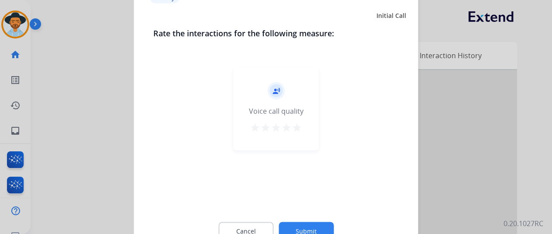
click at [298, 120] on div "record_voice_over Voice call quality star star star star star" at bounding box center [276, 108] width 85 height 83
click at [298, 123] on mat-icon "star" at bounding box center [297, 127] width 10 height 10
click at [308, 223] on button "Submit" at bounding box center [306, 231] width 55 height 18
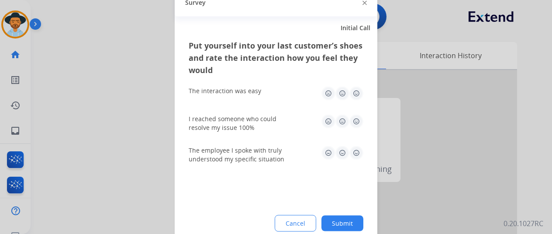
click at [350, 122] on img at bounding box center [357, 121] width 14 height 14
click at [357, 99] on img at bounding box center [357, 93] width 14 height 14
click at [355, 154] on img at bounding box center [357, 153] width 14 height 14
click at [337, 224] on button "Submit" at bounding box center [343, 223] width 42 height 16
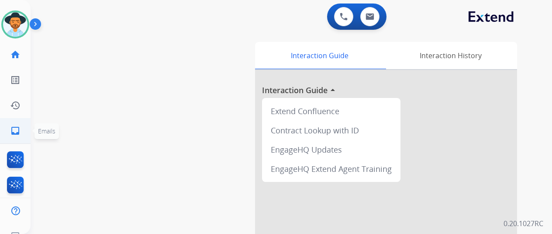
click at [27, 127] on li "inbox Emails Emails" at bounding box center [15, 130] width 24 height 24
click at [465, 18] on div "0 Voice Interactions 0 Email Interactions" at bounding box center [286, 17] width 490 height 28
click at [21, 130] on link "inbox Emails" at bounding box center [15, 130] width 24 height 24
select select "**********"
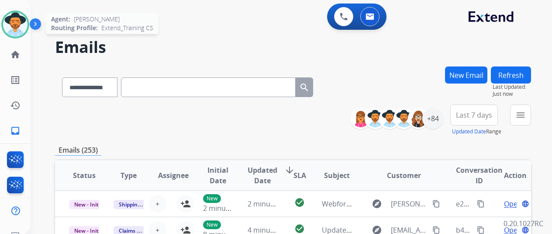
click at [15, 34] on img at bounding box center [15, 24] width 24 height 24
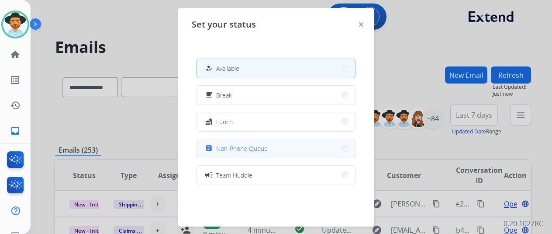
click at [224, 141] on button "assignment Non-Phone Queue" at bounding box center [276, 148] width 159 height 19
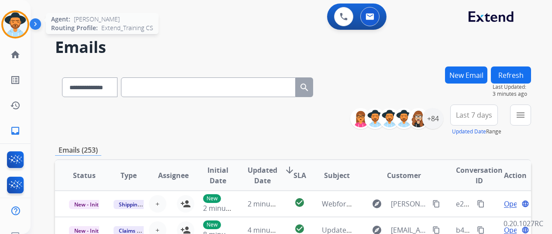
click at [4, 27] on img at bounding box center [15, 24] width 24 height 24
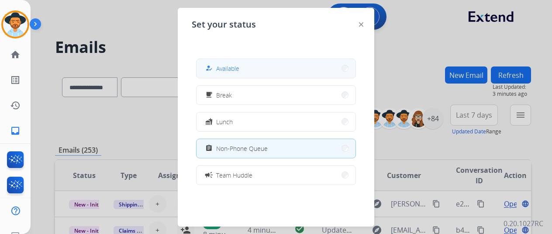
click at [256, 71] on button "how_to_reg Available" at bounding box center [276, 68] width 159 height 19
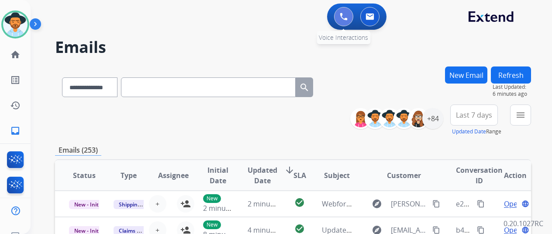
click at [354, 13] on button at bounding box center [343, 16] width 19 height 19
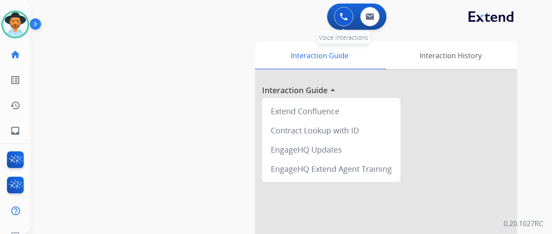
click at [345, 22] on button at bounding box center [343, 16] width 19 height 19
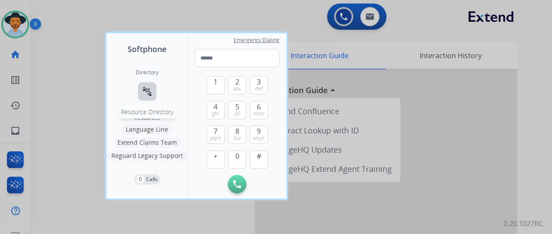
click at [151, 97] on button "connect_without_contact Resource Directory" at bounding box center [147, 91] width 18 height 18
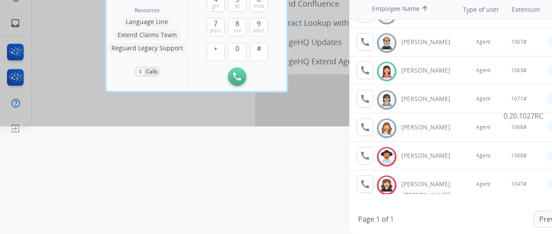
scroll to position [243, 0]
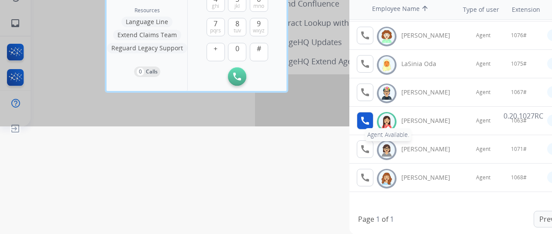
click at [362, 115] on mat-icon "call" at bounding box center [365, 120] width 10 height 10
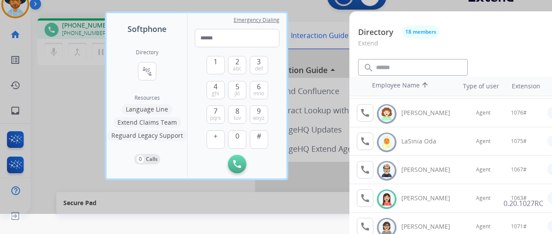
scroll to position [262, 0]
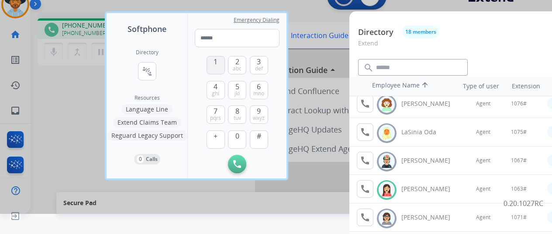
click at [217, 59] on span "1" at bounding box center [216, 61] width 4 height 10
click at [234, 130] on button "0" at bounding box center [237, 139] width 18 height 18
click at [257, 91] on span "mno" at bounding box center [258, 93] width 11 height 7
click at [256, 64] on button "3 def" at bounding box center [259, 65] width 18 height 18
click at [264, 140] on button "#" at bounding box center [259, 139] width 18 height 18
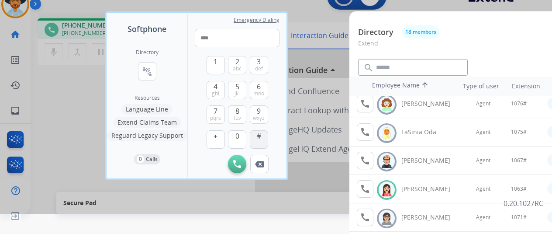
type input "*****"
click at [313, 172] on div at bounding box center [276, 97] width 552 height 234
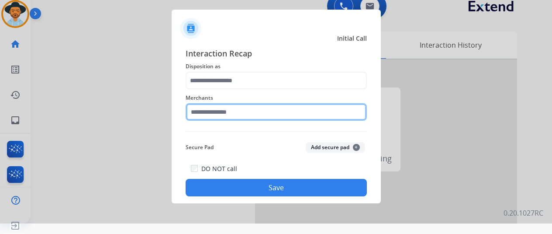
click at [215, 113] on div "Merchants" at bounding box center [276, 106] width 181 height 35
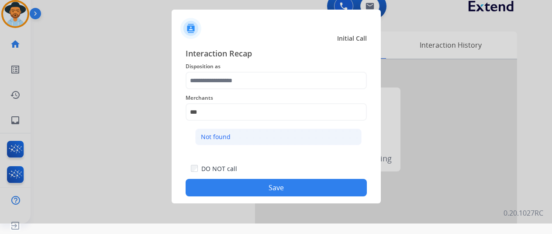
click at [223, 137] on div "Not found" at bounding box center [216, 136] width 30 height 9
type input "*********"
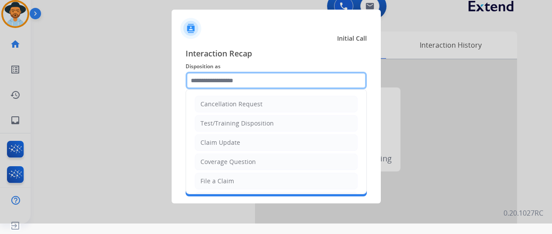
click at [232, 86] on input "text" at bounding box center [276, 80] width 181 height 17
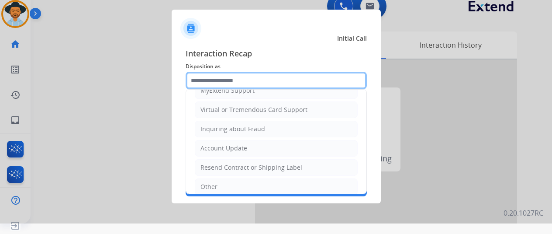
scroll to position [170, 0]
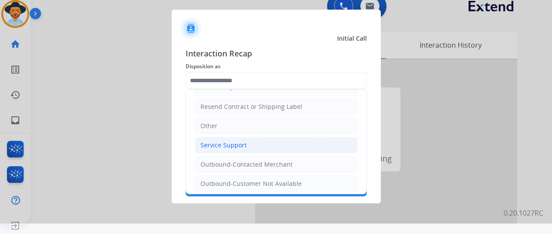
click at [263, 146] on li "Service Support" at bounding box center [276, 145] width 163 height 17
type input "**********"
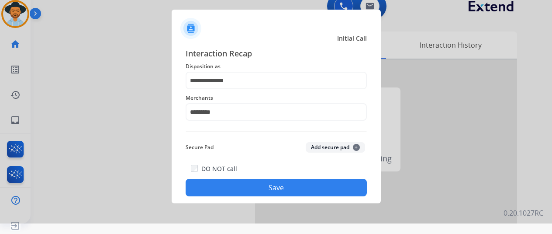
click at [271, 184] on button "Save" at bounding box center [276, 187] width 181 height 17
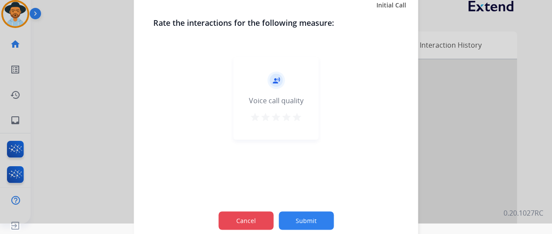
click at [256, 214] on button "Cancel" at bounding box center [246, 220] width 55 height 18
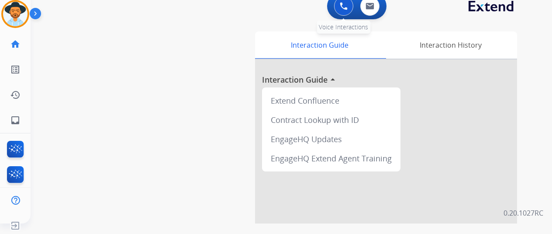
click at [342, 14] on button at bounding box center [343, 6] width 19 height 19
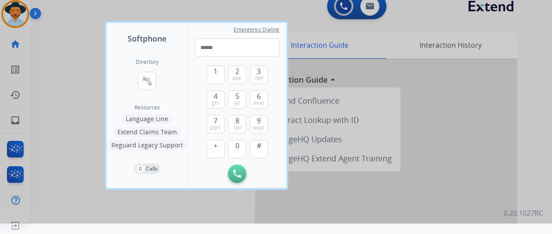
click at [157, 79] on div "Directory connect_without_contact Resource Directory" at bounding box center [147, 81] width 23 height 45
click at [155, 78] on button "connect_without_contact Resource Directory" at bounding box center [147, 81] width 18 height 18
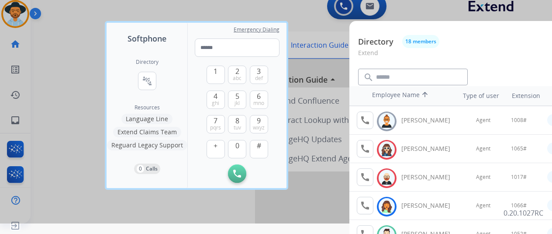
scroll to position [131, 0]
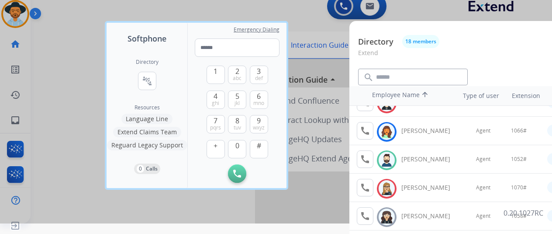
click at [387, 156] on img at bounding box center [387, 160] width 13 height 14
click at [372, 158] on button "call Agent Available." at bounding box center [365, 158] width 17 height 17
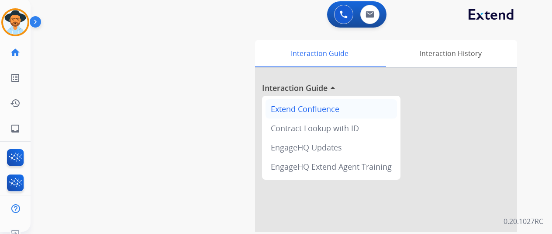
scroll to position [0, 0]
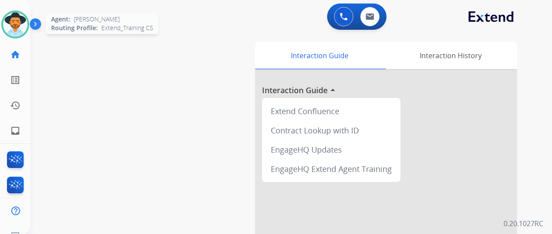
click at [24, 27] on img at bounding box center [15, 24] width 24 height 24
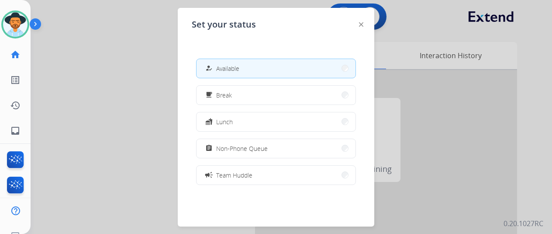
click at [297, 64] on button "how_to_reg Available" at bounding box center [276, 68] width 159 height 19
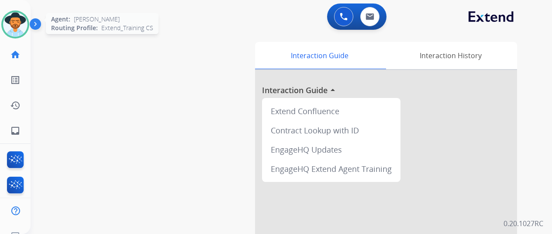
click at [22, 23] on img at bounding box center [15, 24] width 24 height 24
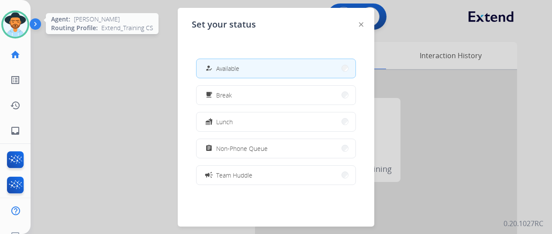
click at [22, 23] on img at bounding box center [15, 24] width 24 height 24
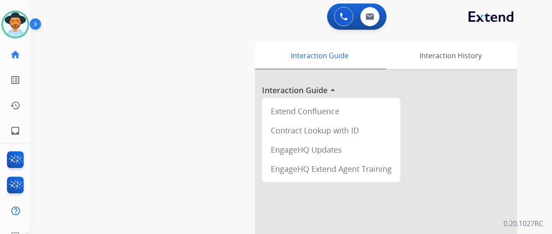
click at [337, 28] on div "0 Voice Interactions 0 Email Interactions" at bounding box center [356, 16] width 59 height 26
click at [346, 18] on img at bounding box center [344, 17] width 8 height 8
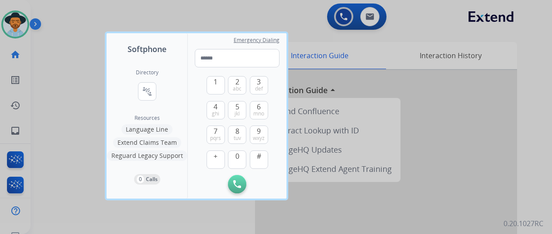
click at [159, 92] on div "Directory connect_without_contact Resource Directory Resources Language Line Ex…" at bounding box center [147, 126] width 81 height 143
click at [156, 90] on div "Directory connect_without_contact Resource Directory" at bounding box center [147, 91] width 23 height 45
click at [150, 89] on mat-icon "connect_without_contact" at bounding box center [147, 91] width 10 height 10
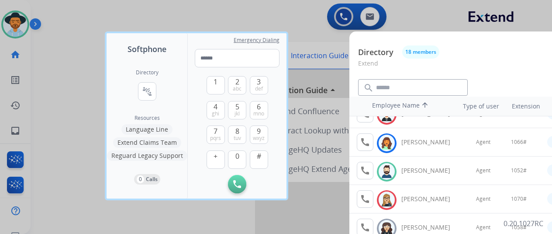
scroll to position [131, 0]
click at [370, 162] on button "call Agent Available." at bounding box center [365, 169] width 17 height 17
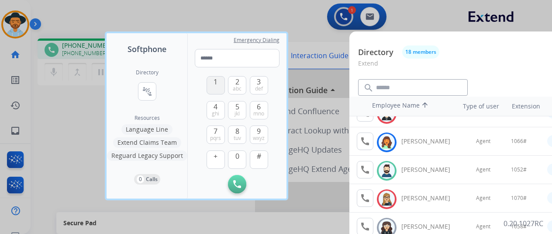
click at [214, 82] on span "1" at bounding box center [216, 81] width 4 height 10
click at [239, 161] on button "0" at bounding box center [237, 159] width 18 height 18
click at [243, 114] on button "5 jkl" at bounding box center [237, 110] width 18 height 18
click at [243, 89] on button "2 abc" at bounding box center [237, 85] width 18 height 18
click at [264, 157] on button "#" at bounding box center [259, 159] width 18 height 18
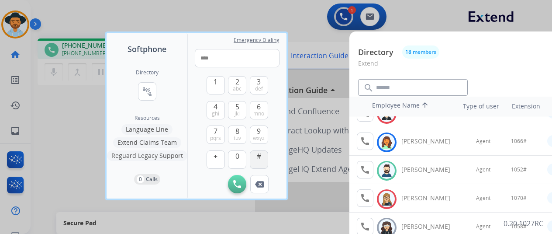
type input "*****"
click at [327, 60] on div at bounding box center [276, 117] width 552 height 234
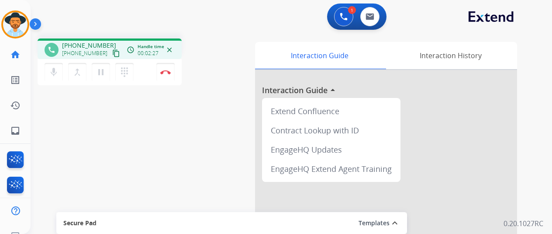
click at [147, 68] on div "mic Mute merge_type Bridge pause Hold dialpad Dialpad Disconnect" at bounding box center [110, 72] width 144 height 26
click at [164, 74] on img at bounding box center [165, 72] width 10 height 4
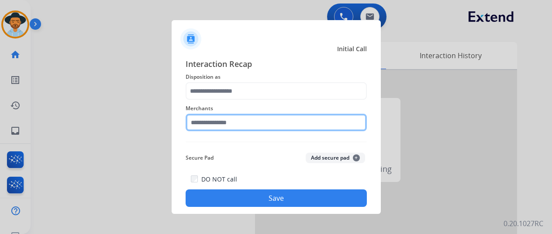
click at [249, 130] on input "text" at bounding box center [276, 122] width 181 height 17
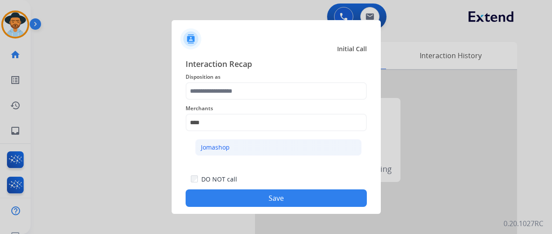
click at [255, 144] on li "Jomashop" at bounding box center [278, 147] width 167 height 17
type input "********"
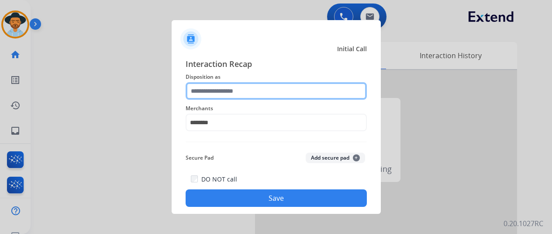
click at [255, 83] on input "text" at bounding box center [276, 90] width 181 height 17
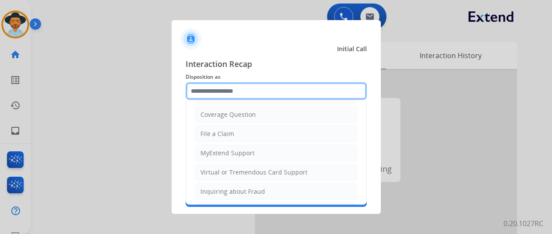
scroll to position [170, 0]
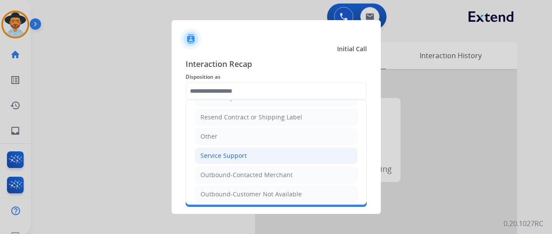
click at [245, 155] on div "Service Support" at bounding box center [224, 155] width 46 height 9
type input "**********"
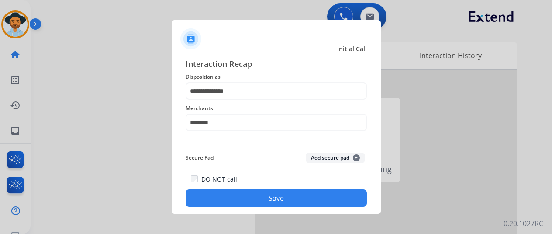
click at [253, 197] on button "Save" at bounding box center [276, 197] width 181 height 17
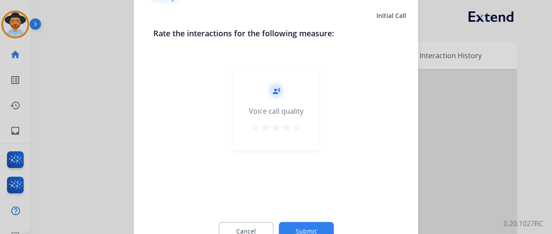
click at [300, 133] on button "star" at bounding box center [297, 128] width 10 height 13
click at [302, 223] on button "Submit" at bounding box center [306, 231] width 55 height 18
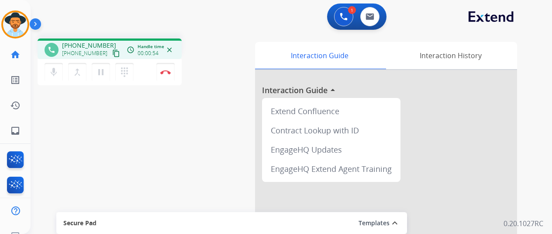
click at [112, 52] on mat-icon "content_copy" at bounding box center [116, 53] width 8 height 8
click at [140, 68] on div "mic Mute merge_type Bridge pause Hold dialpad Dialpad Disconnect" at bounding box center [110, 72] width 144 height 26
click at [140, 76] on div "mic Mute merge_type Bridge pause Hold dialpad Dialpad Disconnect" at bounding box center [110, 72] width 144 height 26
click at [145, 81] on div "mic Mute merge_type Bridge pause Hold dialpad Dialpad Disconnect" at bounding box center [110, 72] width 144 height 26
click at [141, 70] on div "mic Mute merge_type Bridge pause Hold dialpad Dialpad Disconnect" at bounding box center [110, 72] width 144 height 26
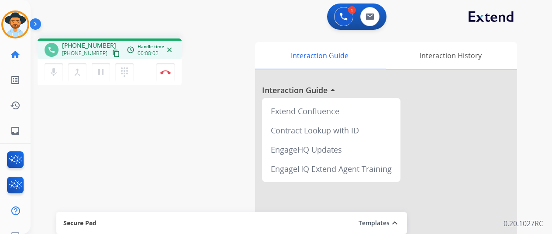
click at [145, 73] on div "mic Mute merge_type Bridge pause Hold dialpad Dialpad Disconnect" at bounding box center [110, 72] width 144 height 26
click at [52, 70] on mat-icon "mic" at bounding box center [54, 72] width 10 height 10
click at [97, 71] on mat-icon "pause" at bounding box center [101, 72] width 10 height 10
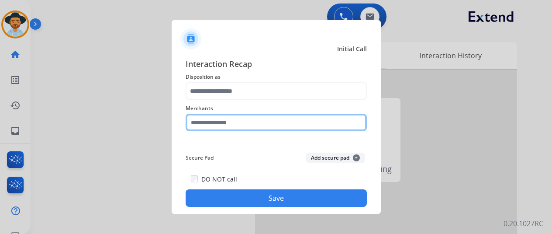
click at [249, 125] on input "text" at bounding box center [276, 122] width 181 height 17
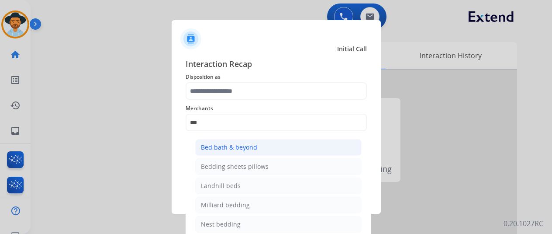
click at [256, 145] on li "Bed bath & beyond" at bounding box center [278, 147] width 167 height 17
type input "**********"
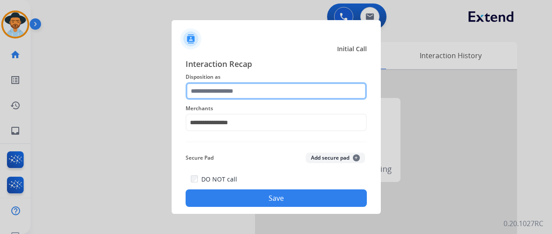
click at [251, 96] on input "text" at bounding box center [276, 90] width 181 height 17
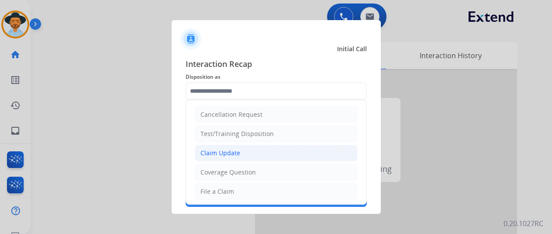
click at [247, 153] on li "Claim Update" at bounding box center [276, 153] width 163 height 17
type input "**********"
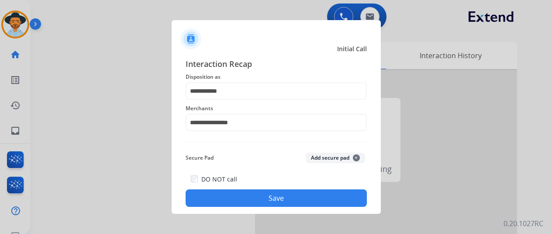
click at [272, 194] on button "Save" at bounding box center [276, 197] width 181 height 17
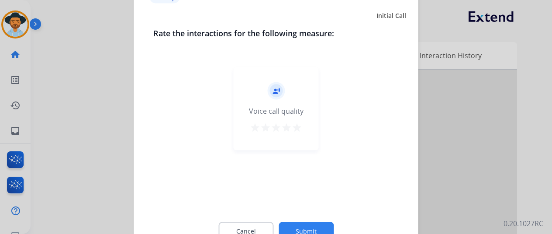
click at [304, 129] on div "record_voice_over Voice call quality star star star star star" at bounding box center [276, 108] width 85 height 83
click at [302, 128] on mat-icon "star" at bounding box center [297, 127] width 10 height 10
click at [306, 207] on div "record_voice_over Voice call quality star star star star star" at bounding box center [276, 135] width 246 height 151
click at [312, 224] on button "Submit" at bounding box center [306, 231] width 55 height 18
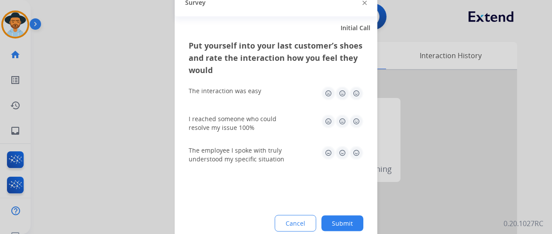
click at [353, 96] on img at bounding box center [357, 93] width 14 height 14
click at [354, 121] on img at bounding box center [357, 121] width 14 height 14
click at [354, 146] on img at bounding box center [357, 153] width 14 height 14
click at [338, 219] on button "Submit" at bounding box center [343, 223] width 42 height 16
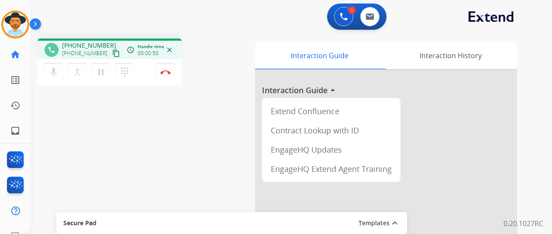
click at [112, 56] on mat-icon "content_copy" at bounding box center [116, 53] width 8 height 8
click at [112, 55] on mat-icon "content_copy" at bounding box center [116, 53] width 8 height 8
click at [142, 75] on div "mic Mute merge_type Bridge pause Hold dialpad Dialpad Disconnect" at bounding box center [110, 72] width 144 height 26
click at [146, 74] on div "mic Mute merge_type Bridge pause Hold dialpad Dialpad Disconnect" at bounding box center [110, 72] width 144 height 26
click at [139, 75] on div "mic Mute merge_type Bridge pause Hold dialpad Dialpad Disconnect" at bounding box center [110, 72] width 144 height 26
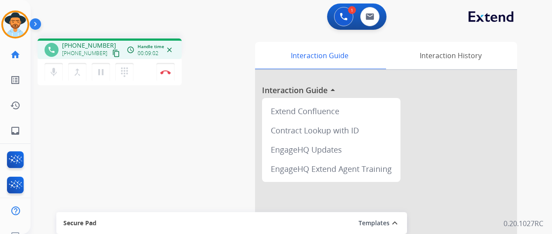
click at [140, 71] on div "mic Mute merge_type Bridge pause Hold dialpad Dialpad Disconnect" at bounding box center [110, 72] width 144 height 26
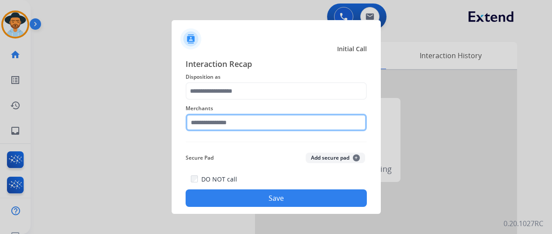
click at [255, 125] on input "text" at bounding box center [276, 122] width 181 height 17
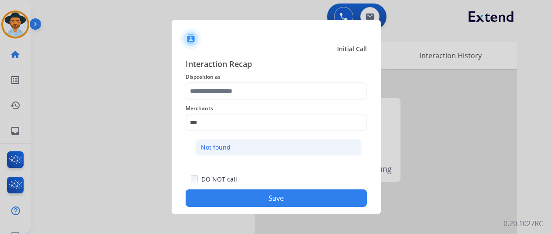
click at [221, 150] on div "Not found" at bounding box center [216, 147] width 30 height 9
type input "*********"
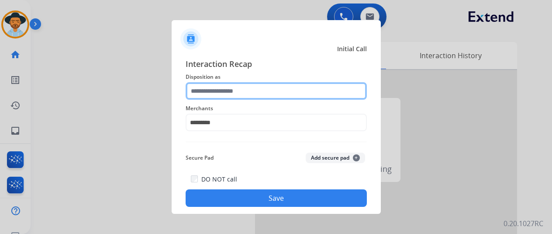
drag, startPoint x: 246, startPoint y: 98, endPoint x: 243, endPoint y: 94, distance: 5.3
click at [243, 95] on input "text" at bounding box center [276, 90] width 181 height 17
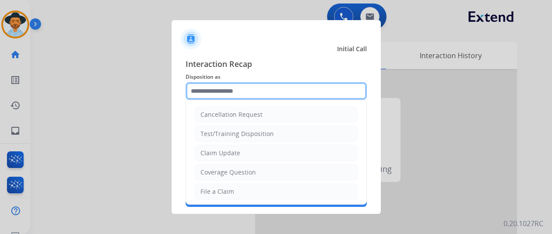
click at [242, 93] on input "text" at bounding box center [276, 90] width 181 height 17
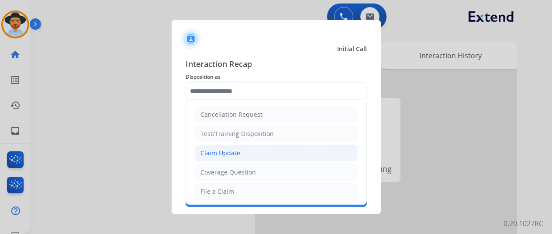
click at [245, 148] on li "Claim Update" at bounding box center [276, 153] width 163 height 17
type input "**********"
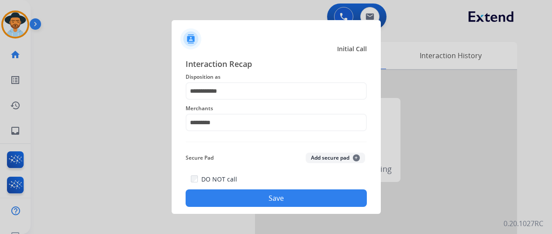
click at [264, 195] on button "Save" at bounding box center [276, 197] width 181 height 17
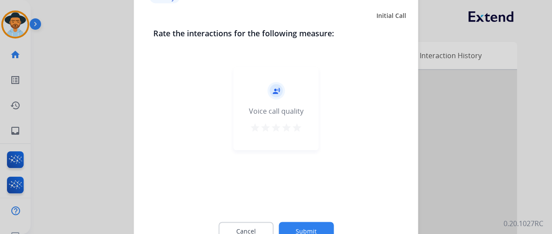
click at [296, 129] on mat-icon "star" at bounding box center [297, 127] width 10 height 10
click at [317, 226] on button "Submit" at bounding box center [306, 231] width 55 height 18
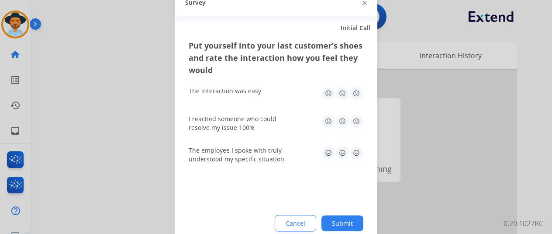
click at [354, 99] on img at bounding box center [357, 93] width 14 height 14
click at [355, 117] on img at bounding box center [357, 121] width 14 height 14
click at [356, 142] on div "The employee I spoke with truly understood my specific situation" at bounding box center [276, 154] width 175 height 31
click at [357, 153] on img at bounding box center [357, 153] width 14 height 14
click at [351, 215] on button "Submit" at bounding box center [343, 223] width 42 height 16
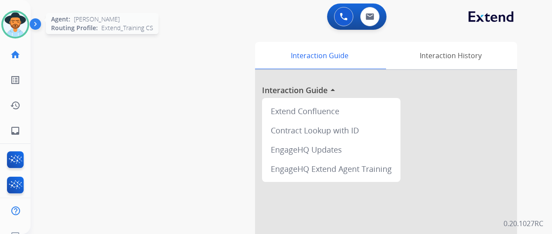
click at [18, 29] on img at bounding box center [15, 24] width 24 height 24
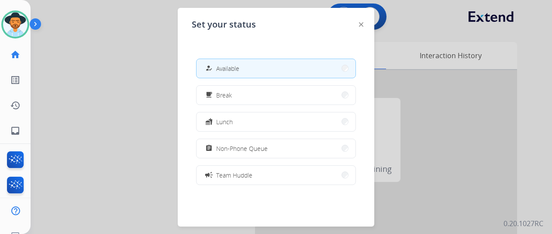
click at [243, 137] on div "how_to_reg Available free_breakfast Break fastfood Lunch assignment Non-Phone Q…" at bounding box center [276, 122] width 169 height 140
click at [250, 149] on span "Non-Phone Queue" at bounding box center [242, 148] width 52 height 9
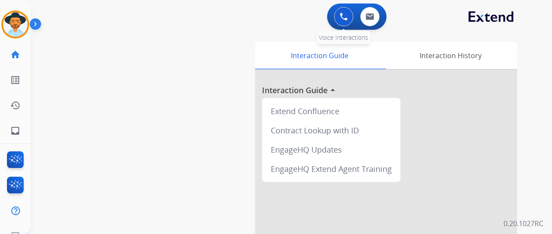
click at [348, 21] on button at bounding box center [343, 16] width 19 height 19
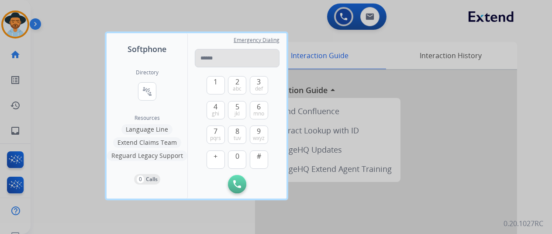
click at [220, 61] on input "tel" at bounding box center [237, 58] width 85 height 18
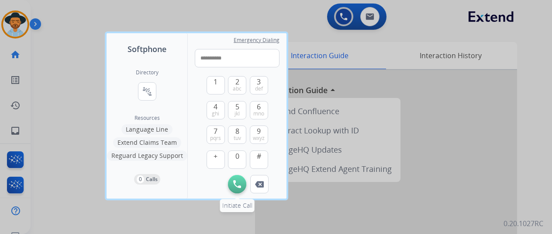
type input "**********"
click at [236, 192] on button "Initiate Call" at bounding box center [237, 184] width 18 height 18
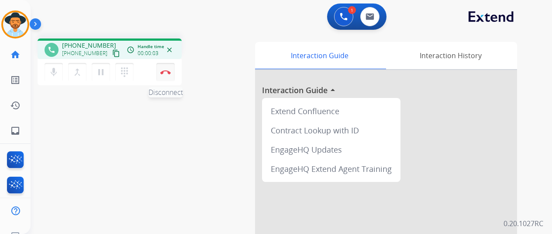
click at [160, 76] on button "Disconnect" at bounding box center [165, 72] width 18 height 18
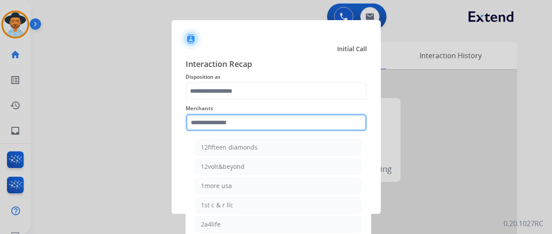
click at [259, 128] on input "text" at bounding box center [276, 122] width 181 height 17
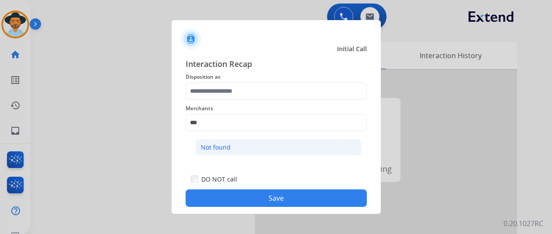
drag, startPoint x: 258, startPoint y: 162, endPoint x: 257, endPoint y: 153, distance: 8.8
click at [258, 160] on ul "Not found" at bounding box center [279, 150] width 172 height 30
click at [257, 153] on li "Not found" at bounding box center [278, 147] width 167 height 17
type input "*********"
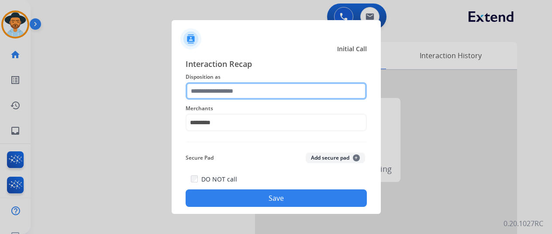
click at [254, 91] on input "text" at bounding box center [276, 90] width 181 height 17
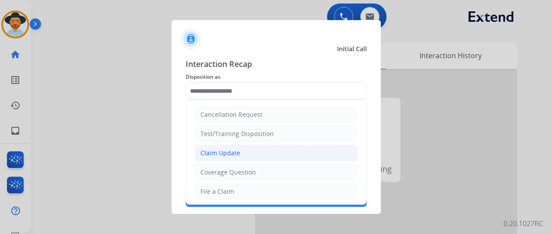
click at [251, 158] on li "Claim Update" at bounding box center [276, 153] width 163 height 17
type input "**********"
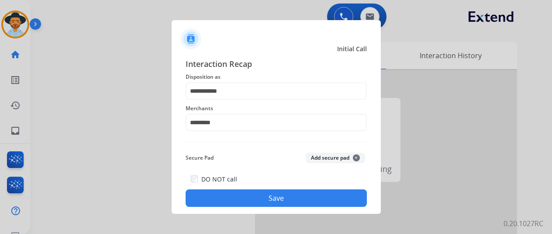
click at [257, 210] on div "**********" at bounding box center [276, 132] width 209 height 163
click at [257, 199] on button "Save" at bounding box center [276, 197] width 181 height 17
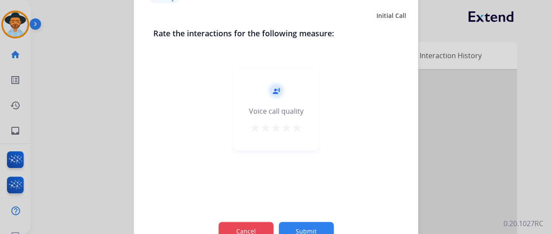
click at [232, 233] on button "Cancel" at bounding box center [246, 231] width 55 height 18
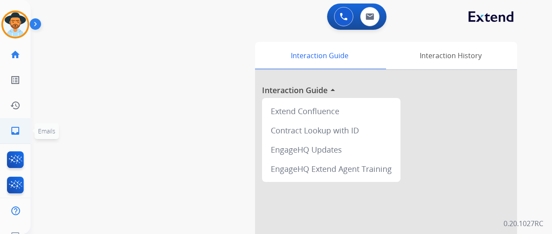
click at [17, 124] on link "inbox Emails" at bounding box center [15, 130] width 24 height 24
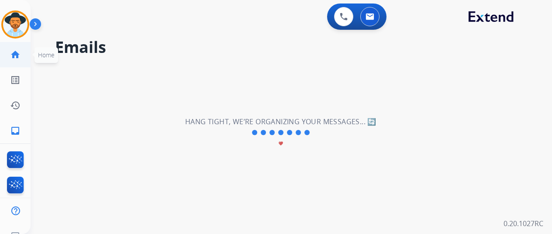
click at [16, 55] on mat-icon "home" at bounding box center [15, 54] width 10 height 10
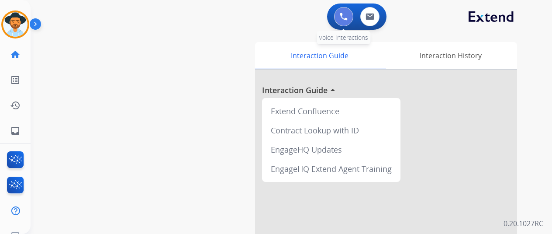
click at [350, 23] on button at bounding box center [343, 16] width 19 height 19
click at [348, 18] on img at bounding box center [344, 17] width 8 height 8
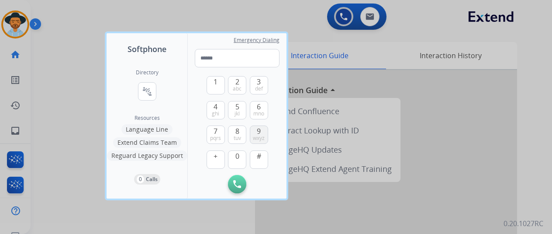
click at [255, 136] on span "wxyz" at bounding box center [259, 138] width 12 height 7
click at [239, 160] on span "0" at bounding box center [238, 156] width 4 height 10
click at [239, 112] on span "jkl" at bounding box center [237, 113] width 5 height 7
click at [263, 182] on img at bounding box center [259, 184] width 9 height 7
click at [218, 83] on span "1" at bounding box center [216, 81] width 4 height 10
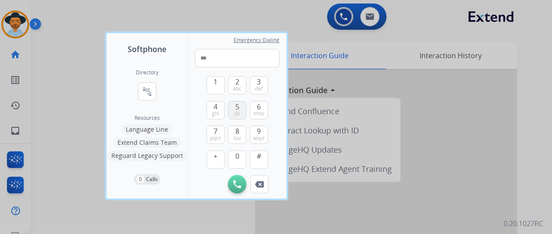
click at [240, 107] on button "5 jkl" at bounding box center [237, 110] width 18 height 18
drag, startPoint x: 243, startPoint y: 158, endPoint x: 244, endPoint y: 117, distance: 40.7
click at [243, 154] on button "0" at bounding box center [237, 159] width 18 height 18
click at [244, 116] on button "5 jkl" at bounding box center [237, 110] width 18 height 18
click at [258, 136] on span "wxyz" at bounding box center [259, 138] width 12 height 7
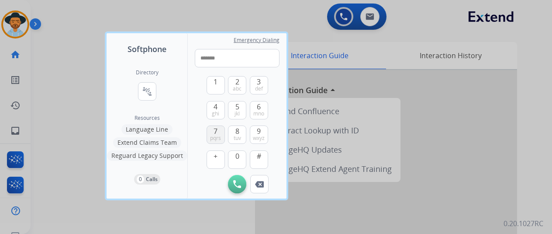
click at [215, 135] on span "pqrs" at bounding box center [215, 138] width 11 height 7
click at [215, 93] on button "1" at bounding box center [216, 85] width 18 height 18
type input "**********"
click at [241, 185] on button "Initiate Call" at bounding box center [237, 184] width 18 height 18
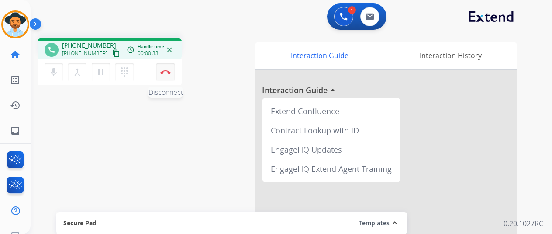
click at [163, 80] on button "Disconnect" at bounding box center [165, 72] width 18 height 18
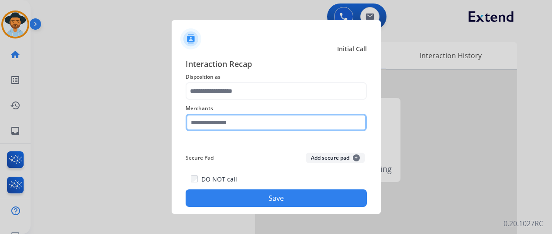
click at [256, 121] on input "text" at bounding box center [276, 122] width 181 height 17
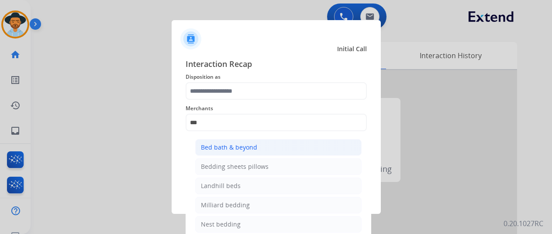
click at [250, 145] on div "Bed bath & beyond" at bounding box center [229, 147] width 56 height 9
type input "**********"
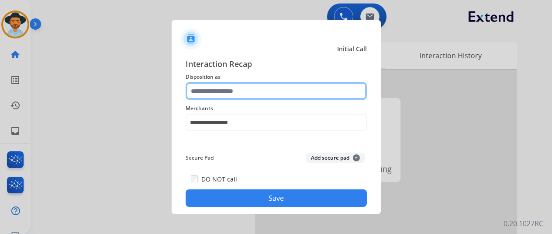
click at [247, 97] on input "text" at bounding box center [276, 90] width 181 height 17
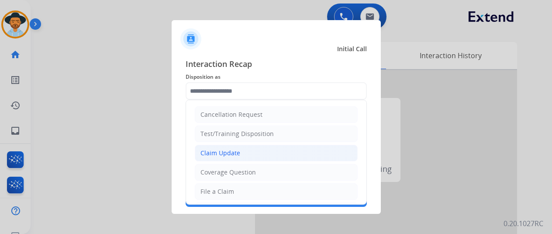
click at [236, 153] on div "Claim Update" at bounding box center [221, 153] width 40 height 9
type input "**********"
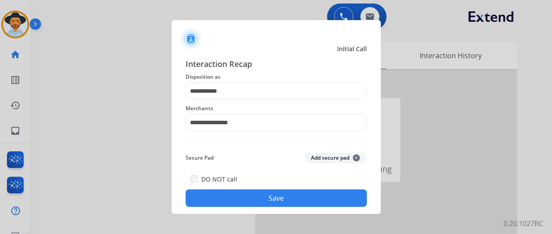
click at [281, 195] on button "Save" at bounding box center [276, 197] width 181 height 17
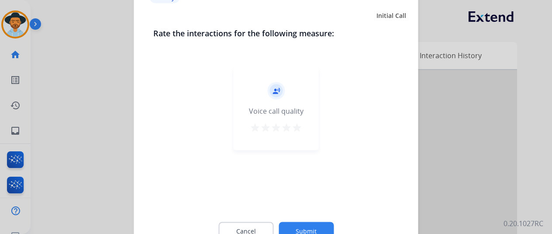
click at [301, 126] on mat-icon "star" at bounding box center [297, 127] width 10 height 10
click at [316, 227] on button "Submit" at bounding box center [306, 231] width 55 height 18
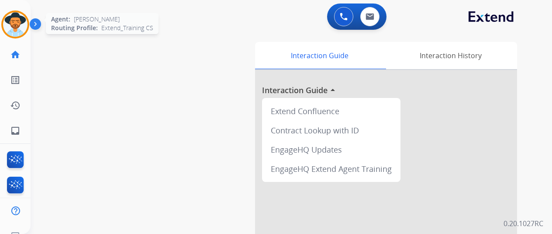
drag, startPoint x: 6, startPoint y: 27, endPoint x: 16, endPoint y: 31, distance: 10.4
click at [7, 27] on img at bounding box center [15, 24] width 24 height 24
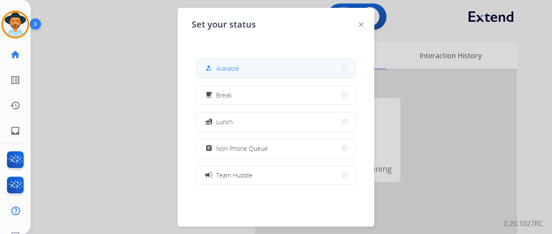
click at [217, 67] on div "how_to_reg Available" at bounding box center [222, 68] width 36 height 10
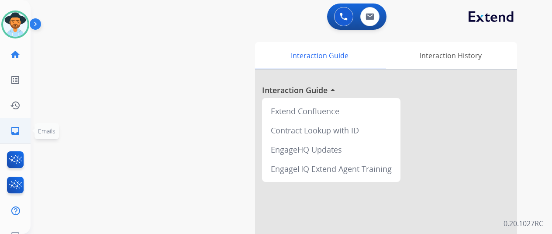
click at [8, 131] on link "inbox Emails" at bounding box center [15, 130] width 24 height 24
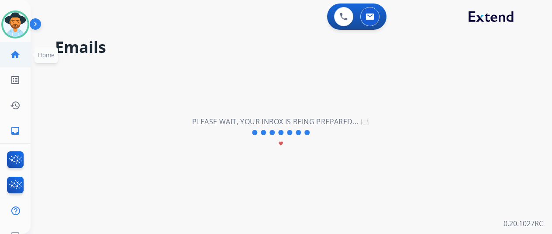
click at [6, 51] on link "home Home" at bounding box center [15, 54] width 24 height 24
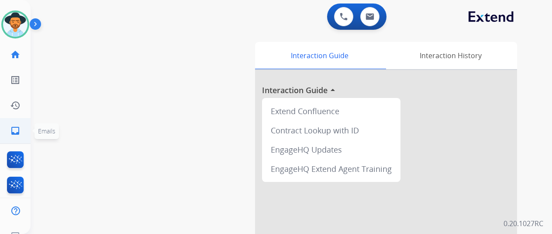
click at [26, 122] on link "inbox Emails" at bounding box center [15, 130] width 24 height 24
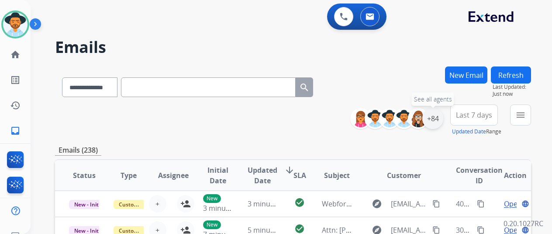
click at [444, 114] on div "+84" at bounding box center [433, 118] width 21 height 21
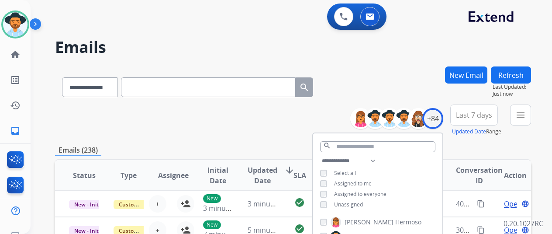
click at [362, 205] on span "Unassigned" at bounding box center [348, 204] width 29 height 7
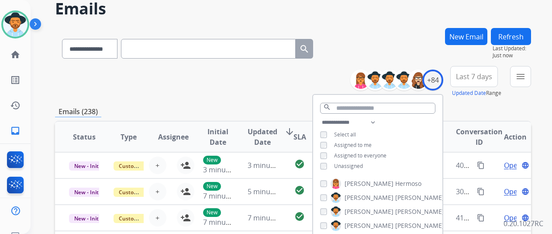
scroll to position [87, 0]
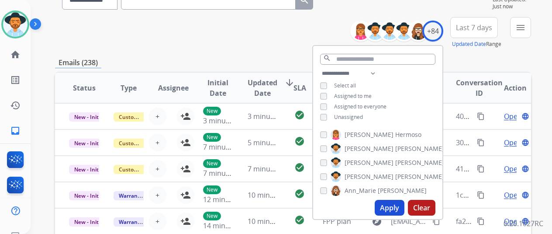
click at [394, 204] on button "Apply" at bounding box center [390, 208] width 30 height 16
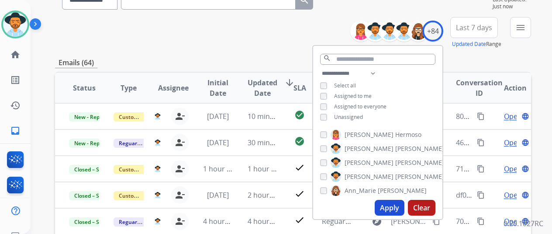
click at [261, 58] on div "Emails (64)" at bounding box center [293, 62] width 476 height 11
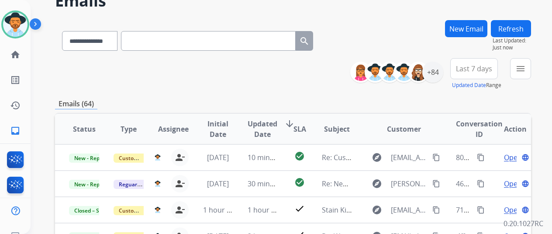
scroll to position [0, 0]
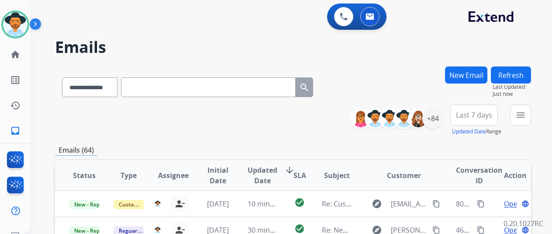
click at [474, 74] on button "New Email" at bounding box center [466, 74] width 42 height 17
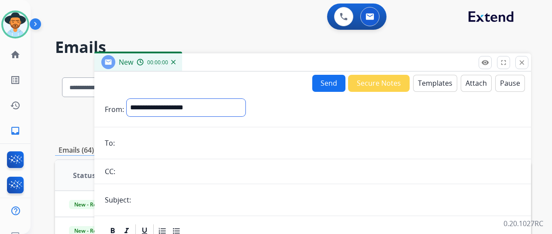
click at [188, 111] on select "**********" at bounding box center [186, 107] width 119 height 17
select select "**********"
click at [133, 99] on select "**********" at bounding box center [186, 107] width 119 height 17
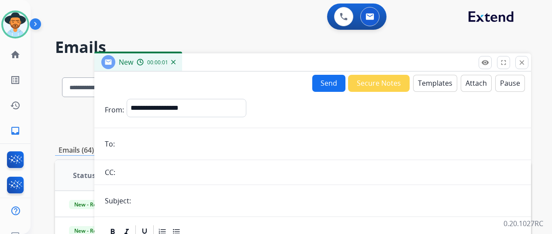
click at [185, 150] on input "email" at bounding box center [319, 143] width 403 height 17
paste input "**********"
type input "**********"
click at [178, 199] on input "text" at bounding box center [327, 200] width 387 height 17
type input "**********"
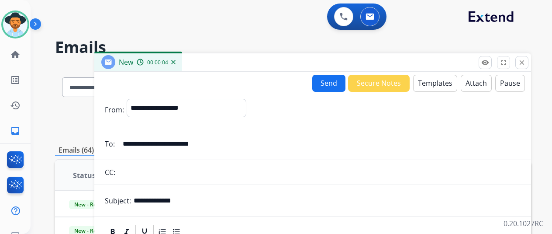
click at [437, 90] on button "Templates" at bounding box center [435, 83] width 44 height 17
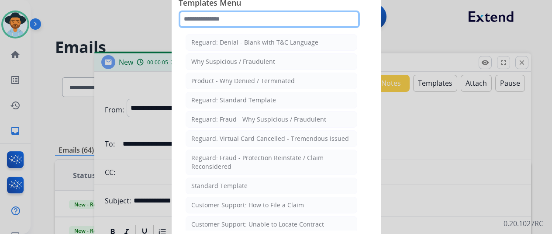
click at [225, 16] on input "text" at bounding box center [269, 18] width 181 height 17
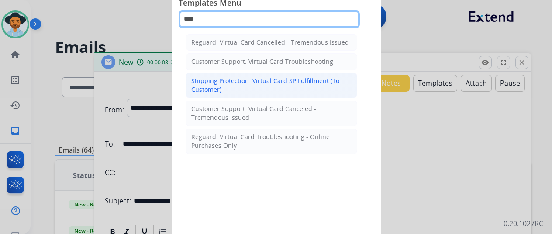
type input "****"
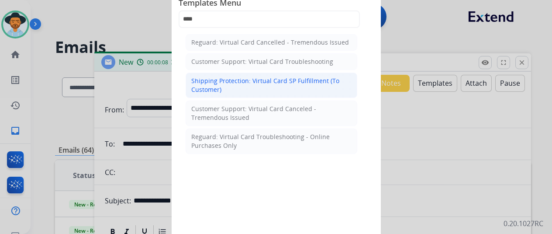
click at [218, 89] on div "Shipping Protection: Virtual Card SP Fulfillment (To Customer)" at bounding box center [271, 84] width 160 height 17
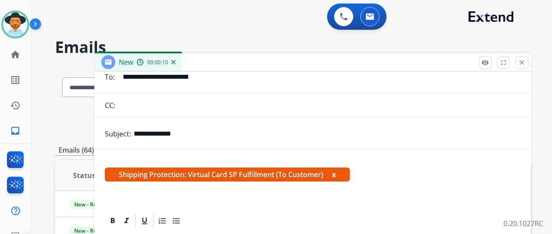
scroll to position [209, 0]
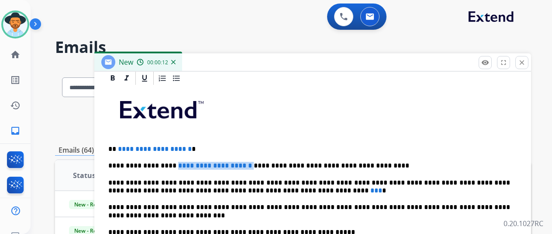
drag, startPoint x: 236, startPoint y: 167, endPoint x: 261, endPoint y: 174, distance: 25.6
click at [174, 165] on p "**********" at bounding box center [309, 166] width 402 height 8
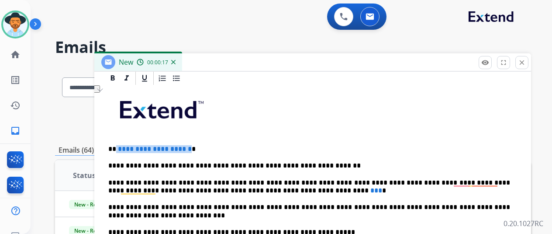
drag, startPoint x: 209, startPoint y: 146, endPoint x: 123, endPoint y: 147, distance: 86.1
click at [123, 147] on p "**********" at bounding box center [309, 149] width 402 height 8
drag, startPoint x: 260, startPoint y: 189, endPoint x: 251, endPoint y: 187, distance: 9.3
click at [251, 187] on p "**********" at bounding box center [309, 187] width 402 height 16
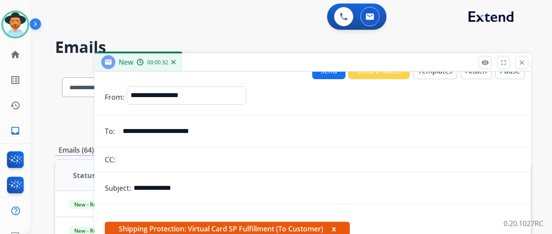
scroll to position [0, 0]
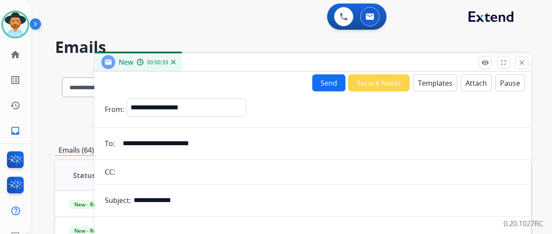
click at [334, 83] on button "Send" at bounding box center [328, 82] width 33 height 17
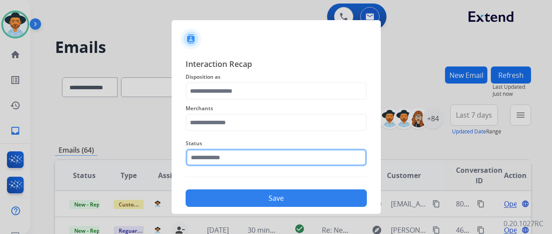
click at [219, 160] on input "text" at bounding box center [276, 157] width 181 height 17
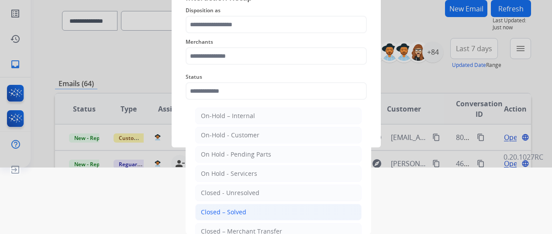
click at [222, 209] on div "Closed – Solved" at bounding box center [223, 212] width 45 height 9
type input "**********"
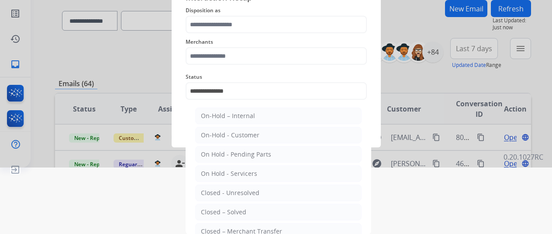
scroll to position [10, 0]
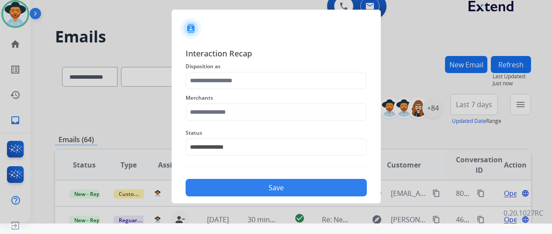
click at [249, 101] on span "Merchants" at bounding box center [276, 98] width 181 height 10
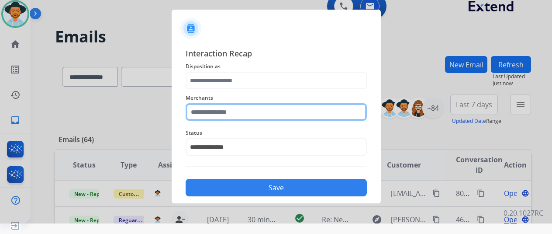
click at [246, 109] on div "Merchants" at bounding box center [276, 106] width 181 height 35
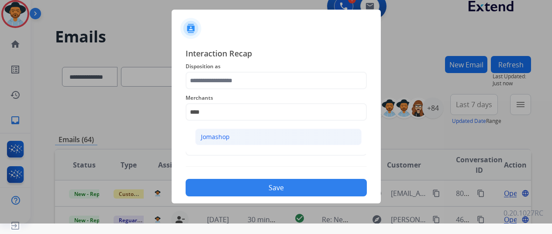
click at [278, 130] on li "Jomashop" at bounding box center [278, 136] width 167 height 17
type input "********"
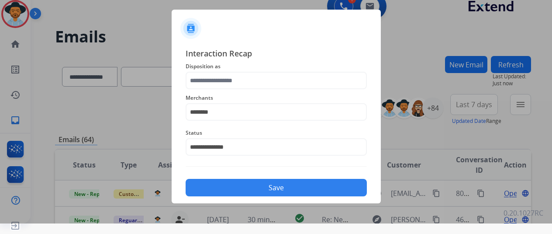
drag, startPoint x: 273, startPoint y: 95, endPoint x: 268, endPoint y: 83, distance: 12.3
click at [272, 93] on span "Merchants" at bounding box center [276, 98] width 181 height 10
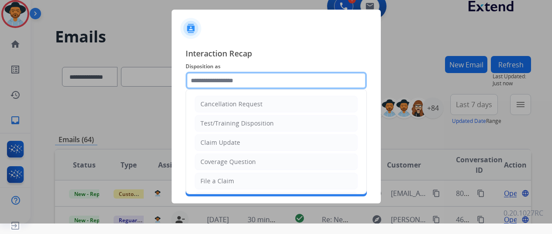
click at [268, 83] on input "text" at bounding box center [276, 80] width 181 height 17
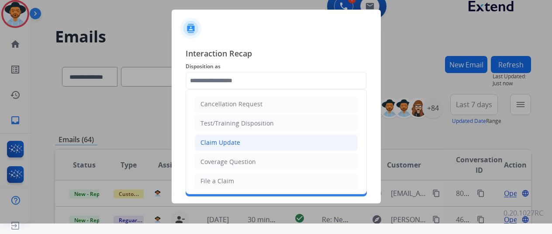
click at [267, 142] on li "Claim Update" at bounding box center [276, 142] width 163 height 17
type input "**********"
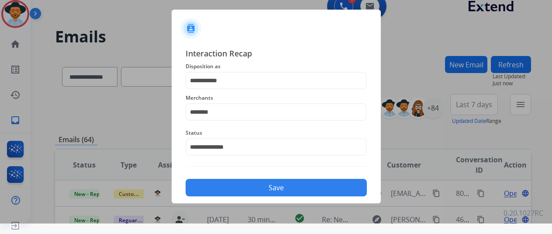
click at [275, 194] on button "Save" at bounding box center [276, 187] width 181 height 17
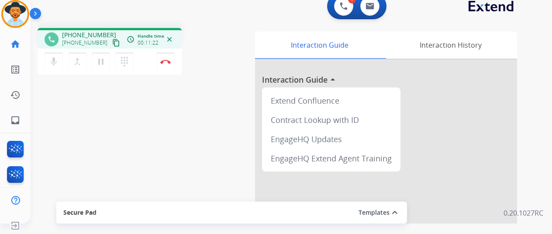
click at [138, 54] on div "dialpad Dialpad" at bounding box center [127, 61] width 24 height 18
click at [138, 62] on div "dialpad Dialpad" at bounding box center [127, 61] width 24 height 18
click at [135, 59] on div "dialpad Dialpad" at bounding box center [127, 61] width 24 height 18
click at [104, 59] on mat-icon "pause" at bounding box center [101, 61] width 10 height 10
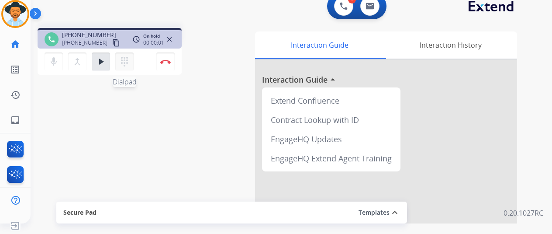
click at [118, 57] on button "dialpad Dialpad" at bounding box center [124, 61] width 18 height 18
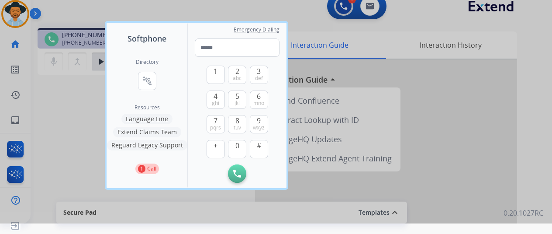
click at [150, 91] on div "Directory connect_without_contact Resource Directory" at bounding box center [147, 81] width 23 height 45
click at [150, 85] on mat-icon "connect_without_contact" at bounding box center [147, 81] width 10 height 10
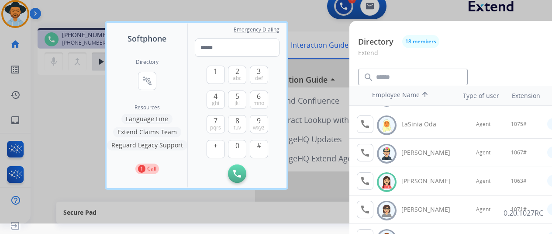
scroll to position [306, 0]
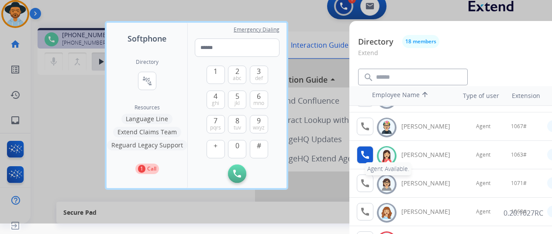
click at [369, 156] on mat-icon "call" at bounding box center [365, 154] width 10 height 10
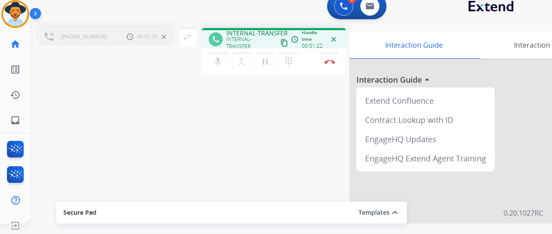
click at [307, 62] on div "mic Mute merge_type Bridge pause Hold dialpad Dialpad Disconnect" at bounding box center [274, 62] width 144 height 26
click at [329, 65] on button "Disconnect" at bounding box center [330, 61] width 18 height 18
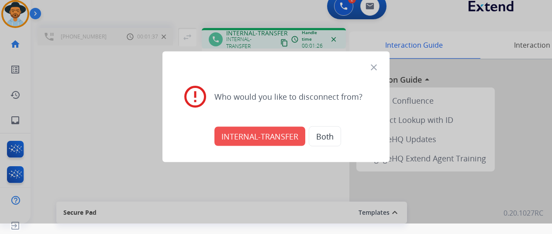
click at [376, 66] on mat-icon "close" at bounding box center [374, 67] width 10 height 10
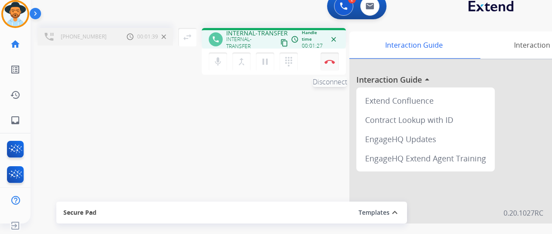
click at [333, 68] on button "Disconnect" at bounding box center [330, 61] width 18 height 18
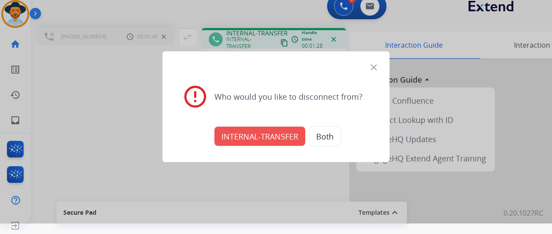
click at [287, 139] on button "INTERNAL-TRANSFER" at bounding box center [260, 135] width 91 height 19
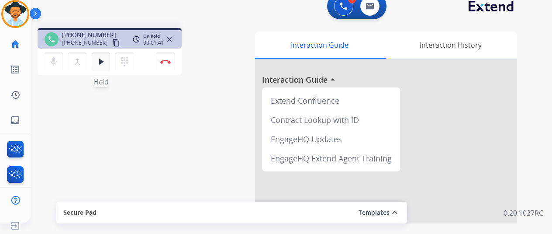
click at [103, 62] on mat-icon "play_arrow" at bounding box center [101, 61] width 10 height 10
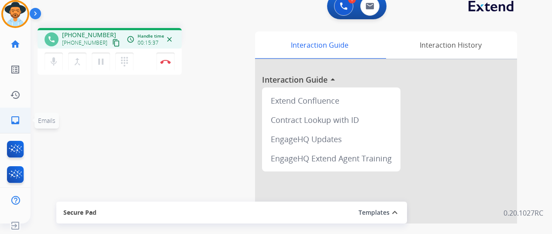
click at [24, 123] on link "inbox Emails" at bounding box center [15, 120] width 24 height 24
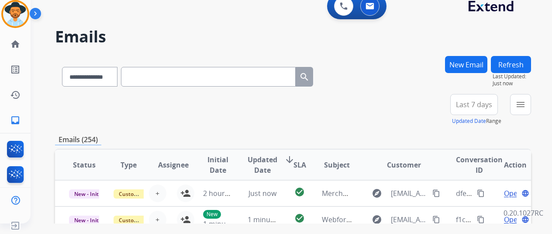
click at [457, 66] on button "New Email" at bounding box center [466, 64] width 42 height 17
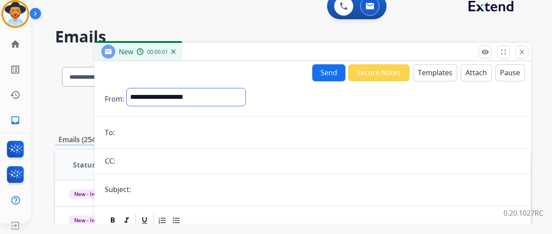
click at [205, 104] on select "**********" at bounding box center [186, 96] width 119 height 17
select select "**********"
click at [133, 88] on select "**********" at bounding box center [186, 96] width 119 height 17
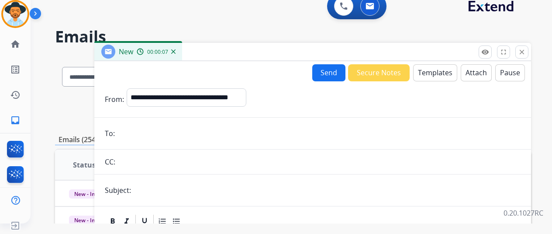
click at [226, 137] on input "email" at bounding box center [319, 133] width 403 height 17
paste input "**********"
type input "**********"
click at [209, 191] on input "text" at bounding box center [327, 189] width 387 height 17
type input "**********"
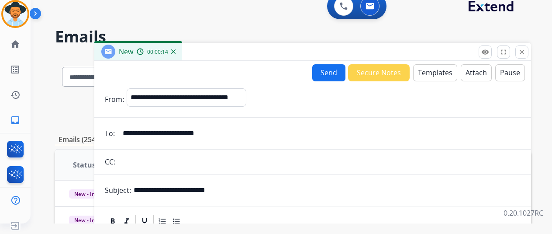
click at [428, 70] on button "Templates" at bounding box center [435, 72] width 44 height 17
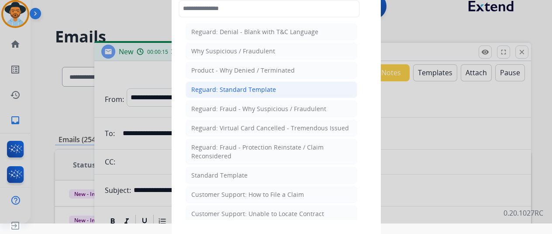
click at [227, 88] on div "Reguard: Standard Template" at bounding box center [233, 89] width 85 height 9
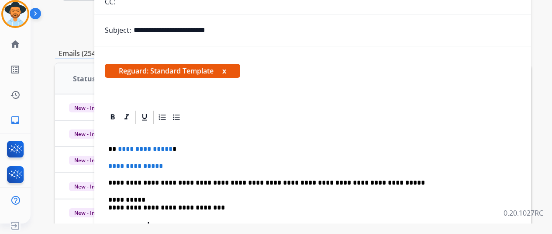
scroll to position [87, 0]
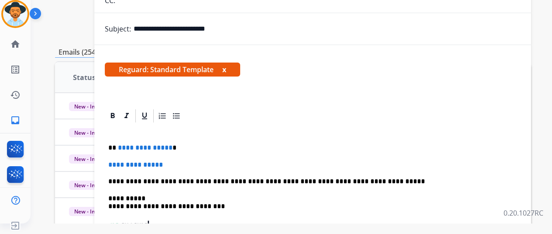
click at [181, 161] on p "**********" at bounding box center [312, 165] width 409 height 8
drag, startPoint x: 184, startPoint y: 161, endPoint x: 102, endPoint y: 162, distance: 81.7
click at [102, 162] on div "**********" at bounding box center [312, 201] width 437 height 187
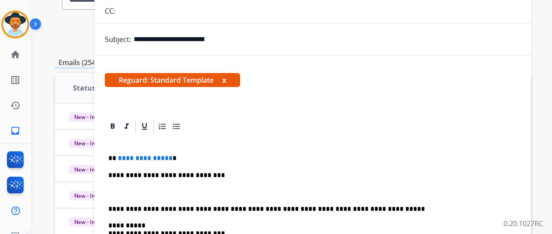
click at [200, 192] on p "To enrich screen reader interactions, please activate Accessibility in Grammarl…" at bounding box center [312, 192] width 409 height 8
click at [199, 186] on div "**********" at bounding box center [313, 228] width 416 height 189
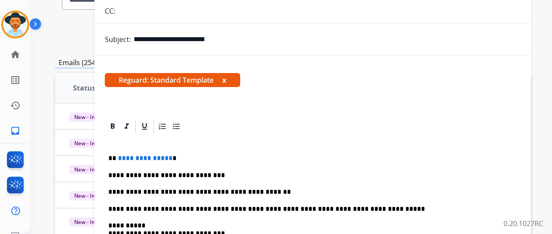
click at [309, 189] on p "**********" at bounding box center [309, 192] width 402 height 8
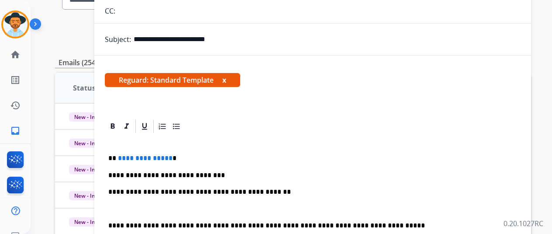
click at [235, 197] on div "**********" at bounding box center [313, 237] width 416 height 206
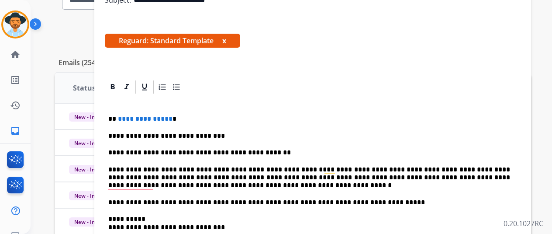
scroll to position [117, 0]
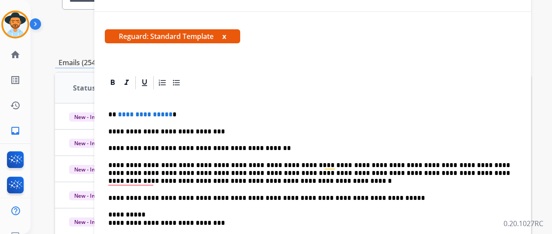
click at [282, 147] on p "**********" at bounding box center [309, 148] width 402 height 8
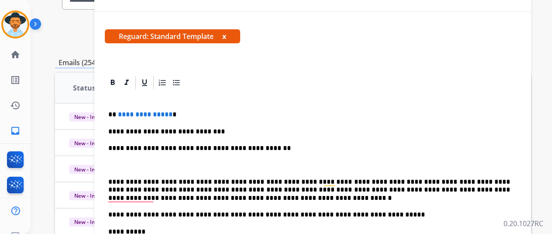
click at [162, 168] on div "**********" at bounding box center [313, 209] width 416 height 239
click at [163, 161] on p "To enrich screen reader interactions, please activate Accessibility in Grammarl…" at bounding box center [312, 165] width 409 height 8
click at [277, 160] on div "**********" at bounding box center [313, 209] width 416 height 239
click at [194, 202] on div "**********" at bounding box center [313, 209] width 416 height 239
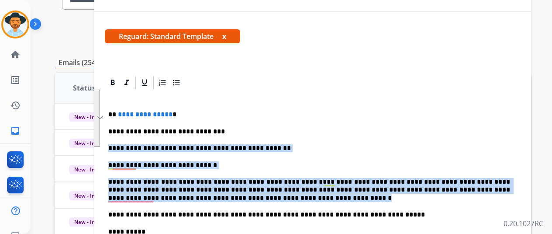
drag, startPoint x: 196, startPoint y: 197, endPoint x: 119, endPoint y: 148, distance: 90.8
click at [115, 146] on div "**********" at bounding box center [312, 28] width 437 height 323
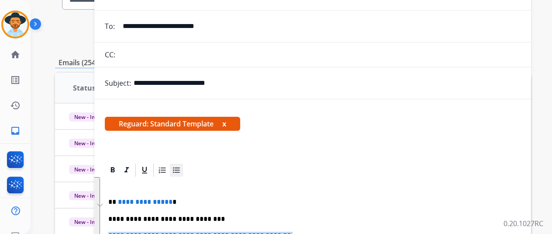
scroll to position [7, 0]
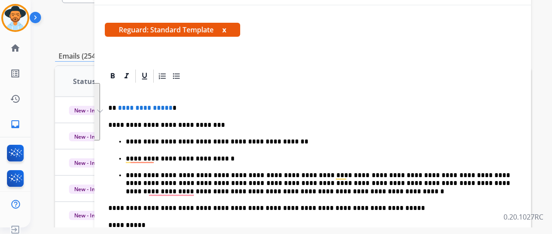
click at [230, 118] on div "**********" at bounding box center [313, 203] width 416 height 239
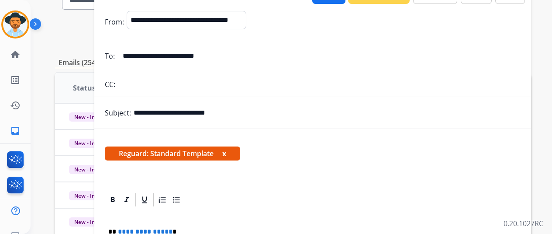
scroll to position [44, 0]
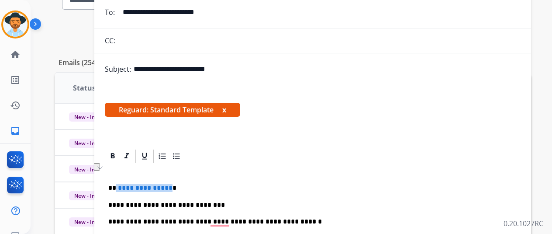
drag, startPoint x: 174, startPoint y: 187, endPoint x: 122, endPoint y: 187, distance: 52.0
click at [122, 187] on p "**********" at bounding box center [309, 188] width 402 height 8
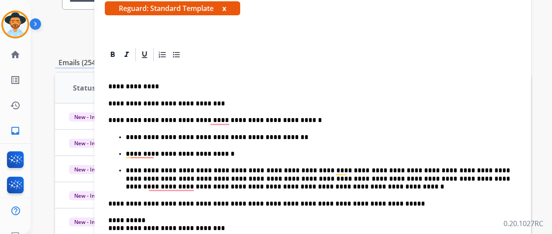
scroll to position [156, 0]
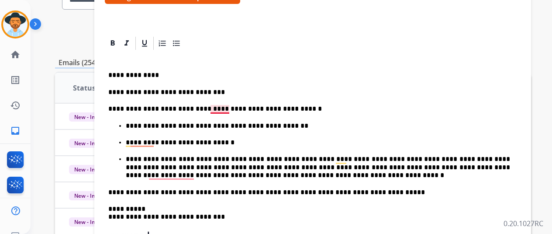
click at [222, 105] on p "**********" at bounding box center [309, 109] width 402 height 8
click at [315, 112] on div "**********" at bounding box center [313, 179] width 416 height 256
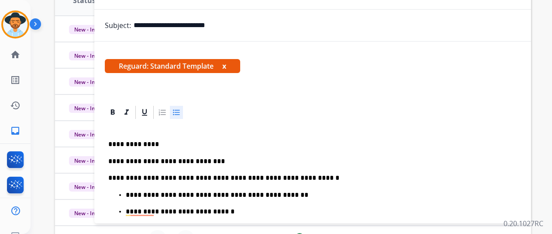
scroll to position [0, 0]
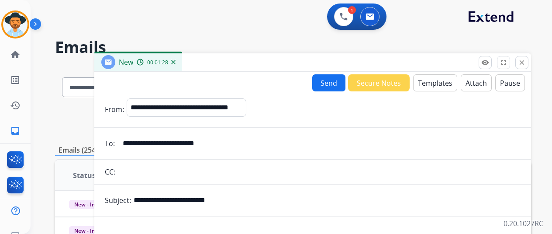
click at [338, 90] on button "Send" at bounding box center [328, 82] width 33 height 17
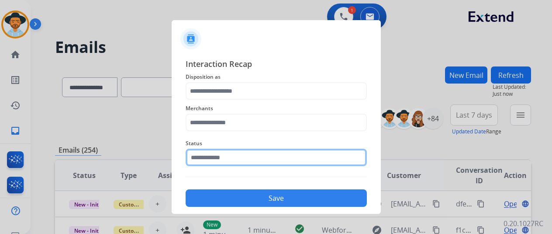
click at [295, 152] on input "text" at bounding box center [276, 157] width 181 height 17
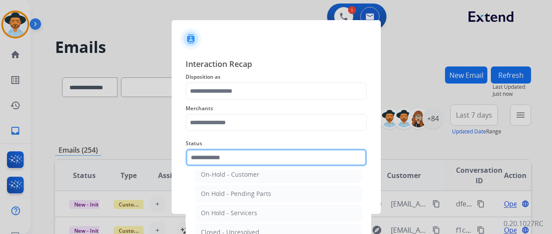
scroll to position [50, 0]
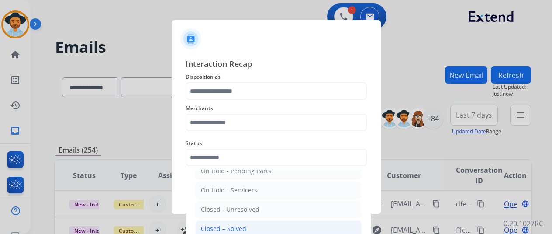
click at [247, 226] on li "Closed – Solved" at bounding box center [278, 228] width 167 height 17
type input "**********"
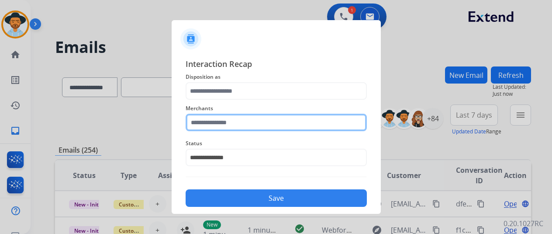
click at [247, 129] on input "text" at bounding box center [276, 122] width 181 height 17
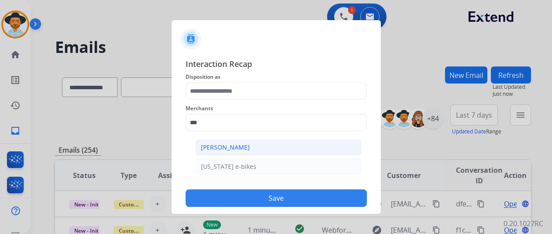
click at [242, 147] on div "[PERSON_NAME]" at bounding box center [225, 147] width 49 height 9
type input "**********"
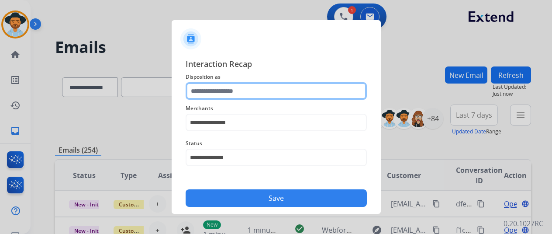
click at [251, 88] on input "text" at bounding box center [276, 90] width 181 height 17
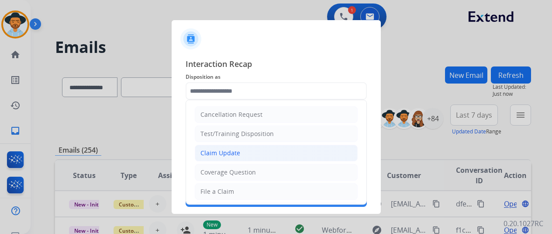
click at [236, 154] on div "Claim Update" at bounding box center [221, 153] width 40 height 9
type input "**********"
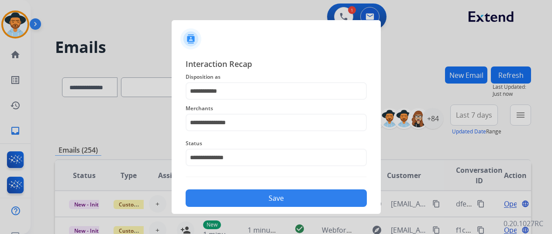
click at [241, 199] on button "Save" at bounding box center [276, 197] width 181 height 17
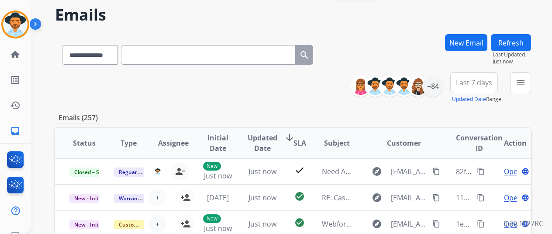
scroll to position [44, 0]
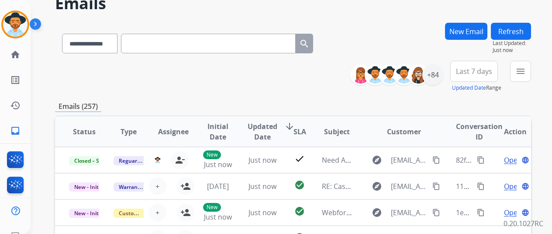
click at [515, 32] on button "Refresh" at bounding box center [511, 31] width 40 height 17
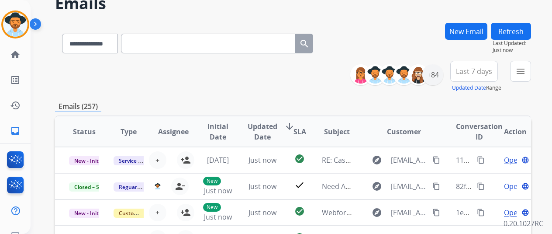
click at [330, 103] on div "Emails (257)" at bounding box center [293, 106] width 476 height 11
click at [10, 51] on mat-icon "home" at bounding box center [15, 54] width 10 height 10
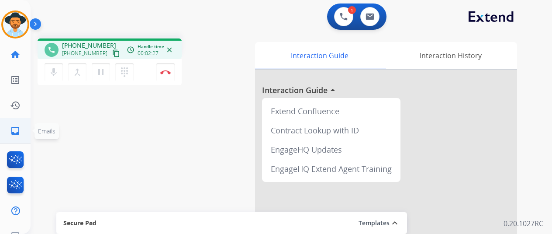
click at [26, 125] on link "inbox Emails" at bounding box center [15, 130] width 24 height 24
select select "**********"
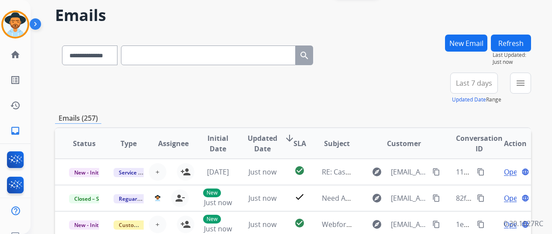
scroll to position [44, 0]
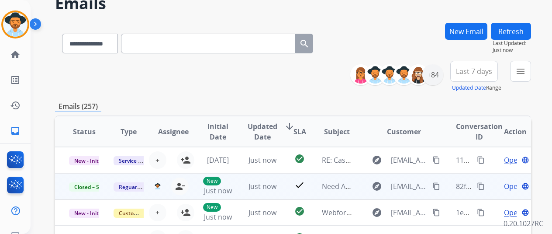
click at [510, 185] on span "Open" at bounding box center [513, 186] width 18 height 10
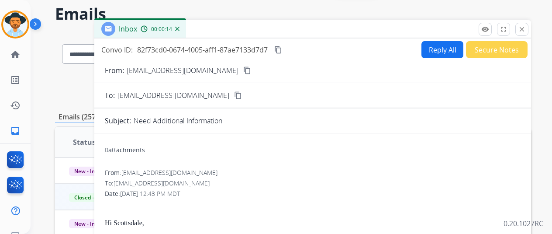
scroll to position [0, 0]
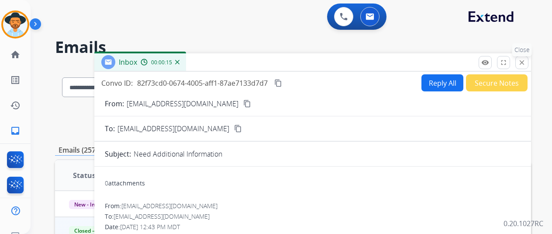
click at [526, 60] on mat-icon "close" at bounding box center [522, 63] width 8 height 8
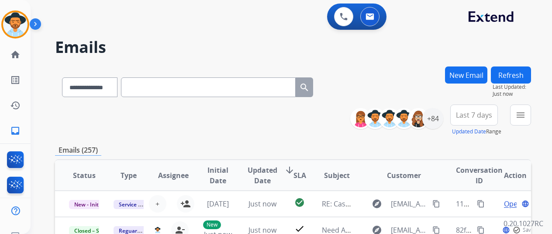
click at [312, 129] on div "**********" at bounding box center [293, 119] width 476 height 31
click at [7, 59] on link "home Home" at bounding box center [15, 54] width 24 height 24
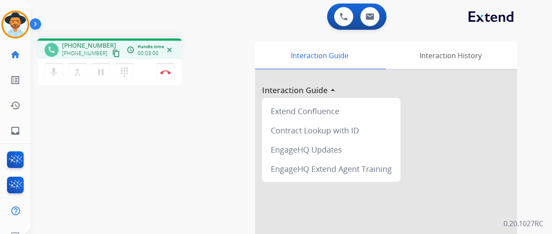
click at [140, 67] on div "mic Mute merge_type Bridge pause Hold dialpad Dialpad Disconnect" at bounding box center [110, 72] width 144 height 26
click at [142, 76] on div "mic Mute merge_type Bridge pause Hold dialpad Dialpad Disconnect" at bounding box center [110, 72] width 144 height 26
click at [144, 74] on div "mic Mute merge_type Bridge pause Hold dialpad Dialpad Disconnect" at bounding box center [110, 72] width 144 height 26
click at [143, 68] on div "mic Mute merge_type Bridge pause Hold dialpad Dialpad Disconnect" at bounding box center [110, 72] width 144 height 26
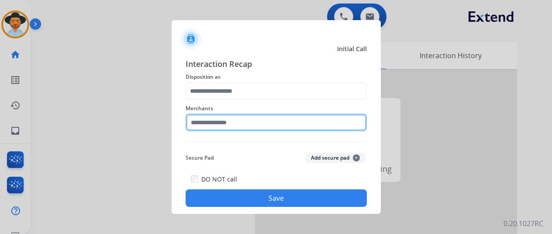
click at [266, 126] on input "text" at bounding box center [276, 122] width 181 height 17
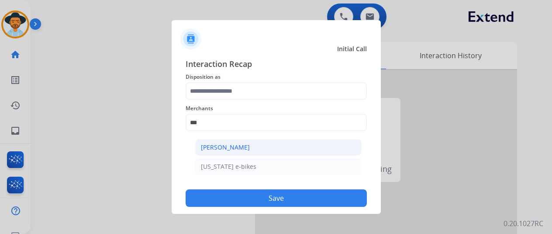
click at [246, 145] on div "[PERSON_NAME]" at bounding box center [225, 147] width 49 height 9
type input "**********"
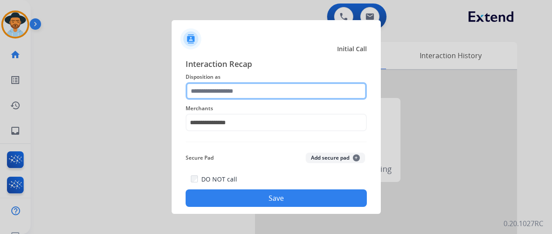
click at [249, 91] on input "text" at bounding box center [276, 90] width 181 height 17
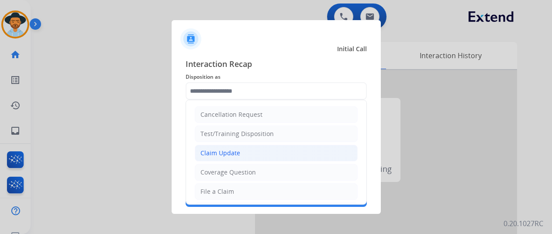
click at [231, 149] on div "Claim Update" at bounding box center [221, 153] width 40 height 9
type input "**********"
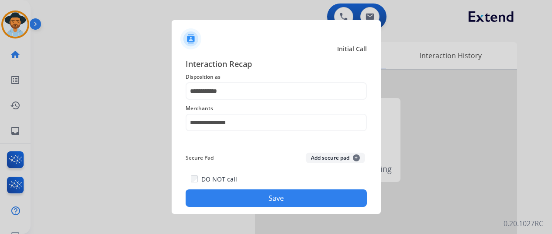
click at [246, 201] on button "Save" at bounding box center [276, 197] width 181 height 17
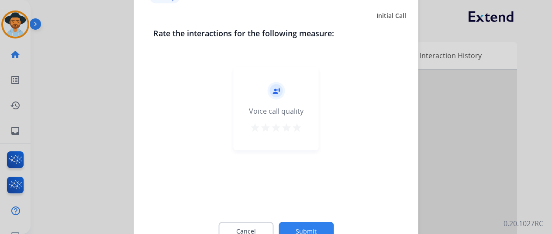
click at [300, 117] on div "record_voice_over Voice call quality star star star star star" at bounding box center [276, 108] width 85 height 83
click at [300, 128] on mat-icon "star" at bounding box center [297, 127] width 10 height 10
click at [313, 226] on button "Submit" at bounding box center [306, 231] width 55 height 18
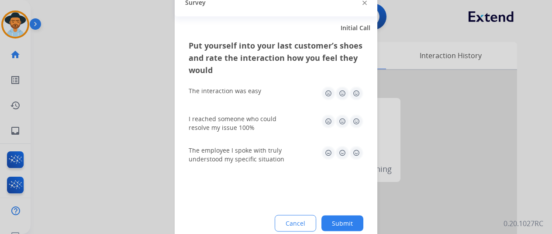
click at [351, 95] on img at bounding box center [357, 93] width 14 height 14
click at [358, 125] on img at bounding box center [357, 121] width 14 height 14
click at [359, 156] on img at bounding box center [357, 153] width 14 height 14
click at [349, 212] on div "Put yourself into your last customer’s shoes and rate the interaction how you f…" at bounding box center [276, 142] width 203 height 206
click at [346, 216] on button "Submit" at bounding box center [343, 223] width 42 height 16
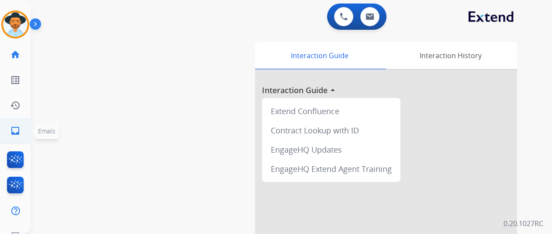
click at [37, 127] on span "Emails" at bounding box center [47, 131] width 24 height 16
click at [23, 134] on link "inbox Emails" at bounding box center [15, 130] width 24 height 24
select select "**********"
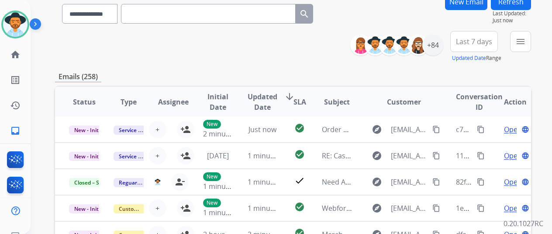
scroll to position [87, 0]
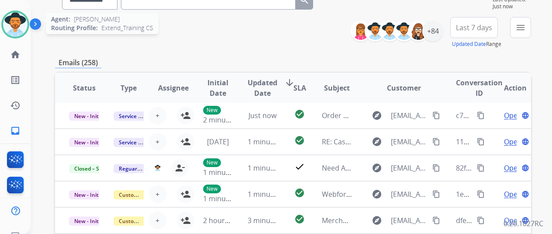
click at [15, 32] on img at bounding box center [15, 24] width 24 height 24
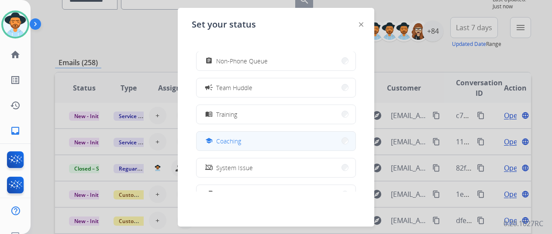
click at [238, 142] on span "Coaching" at bounding box center [228, 140] width 25 height 9
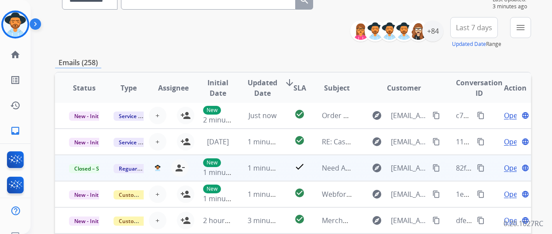
click at [483, 168] on mat-icon "content_copy" at bounding box center [481, 168] width 8 height 8
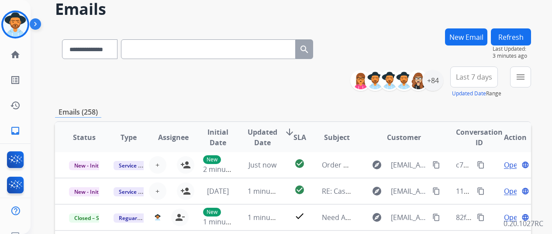
scroll to position [0, 0]
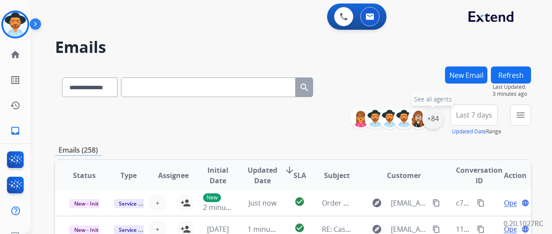
click at [441, 121] on div "+84" at bounding box center [433, 118] width 21 height 21
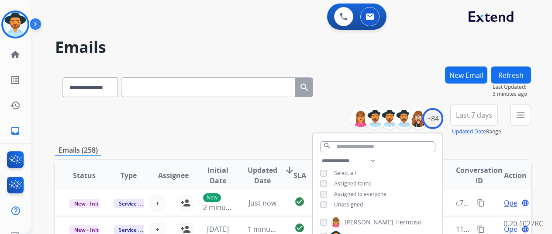
click at [358, 203] on span "Unassigned" at bounding box center [348, 204] width 29 height 7
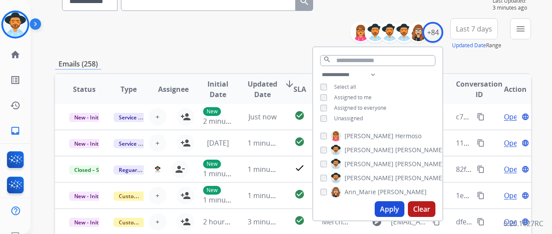
scroll to position [87, 0]
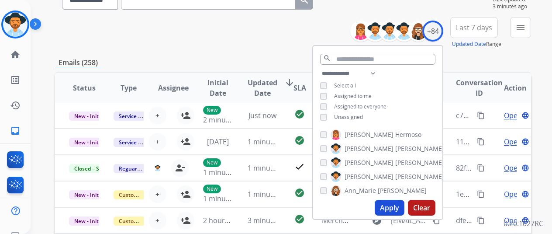
click at [394, 209] on button "Apply" at bounding box center [390, 208] width 30 height 16
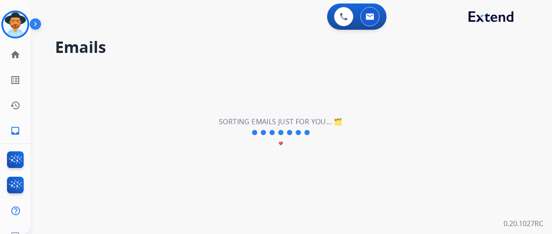
scroll to position [0, 0]
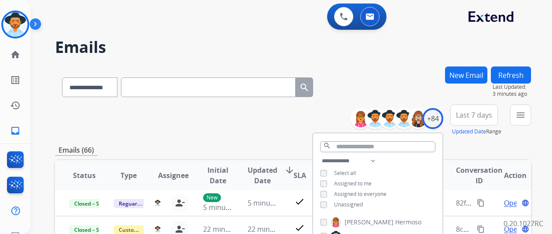
click at [273, 133] on div "**********" at bounding box center [293, 119] width 476 height 31
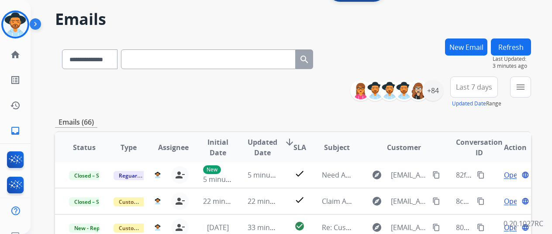
scroll to position [87, 0]
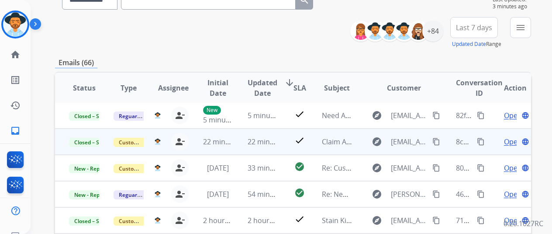
click at [504, 142] on span "Open" at bounding box center [513, 141] width 18 height 10
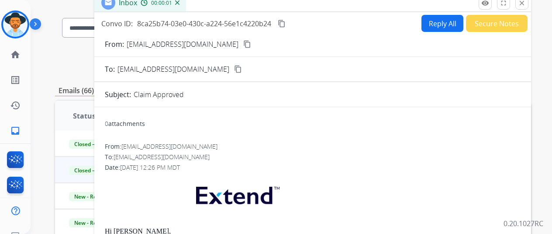
scroll to position [0, 0]
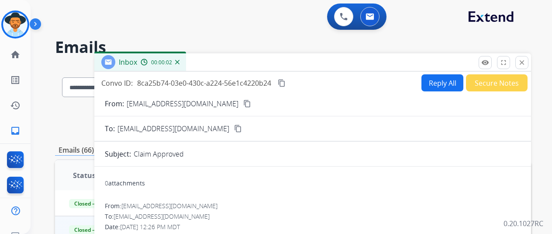
click at [286, 83] on mat-icon "content_copy" at bounding box center [282, 83] width 8 height 8
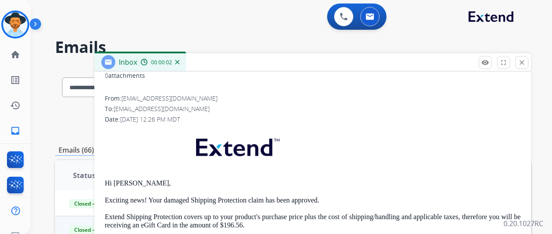
scroll to position [126, 0]
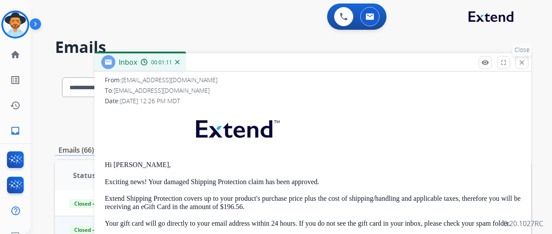
click at [529, 63] on button "close Close" at bounding box center [522, 62] width 13 height 13
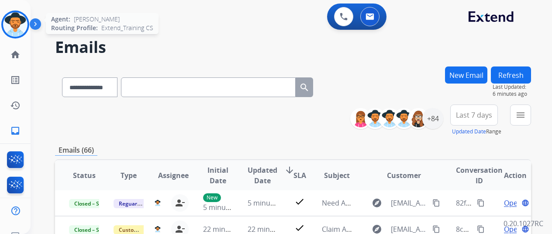
click at [24, 23] on img at bounding box center [15, 24] width 24 height 24
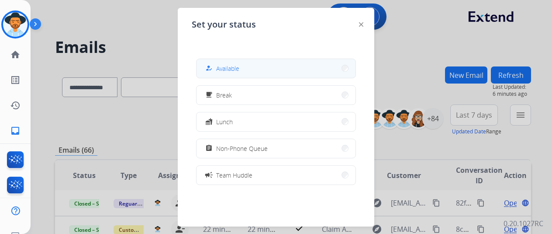
click at [230, 68] on span "Available" at bounding box center [227, 68] width 23 height 9
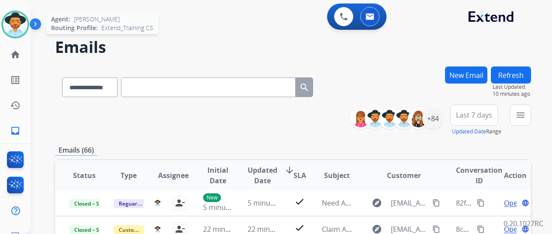
click at [21, 27] on img at bounding box center [15, 24] width 24 height 24
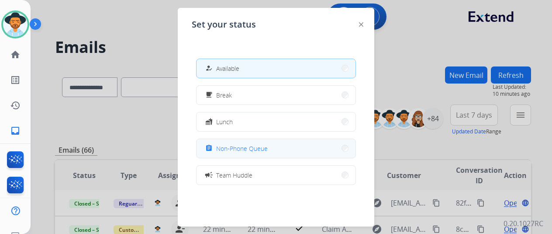
click at [293, 153] on button "assignment Non-Phone Queue" at bounding box center [276, 148] width 159 height 19
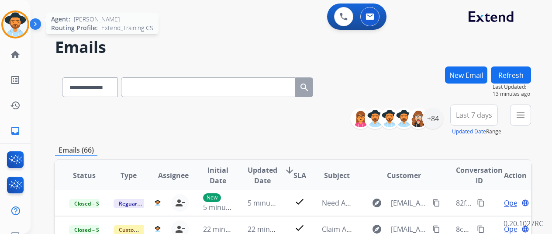
click at [14, 30] on img at bounding box center [15, 24] width 24 height 24
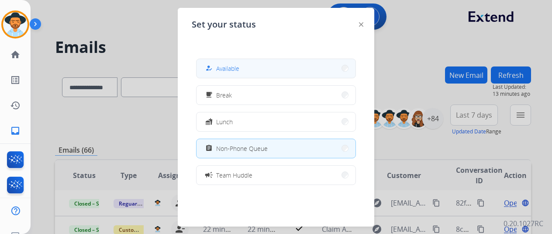
click at [234, 68] on span "Available" at bounding box center [227, 68] width 23 height 9
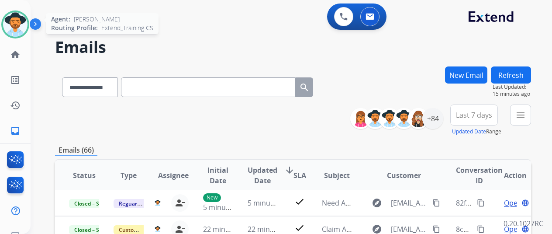
click at [17, 32] on img at bounding box center [15, 24] width 24 height 24
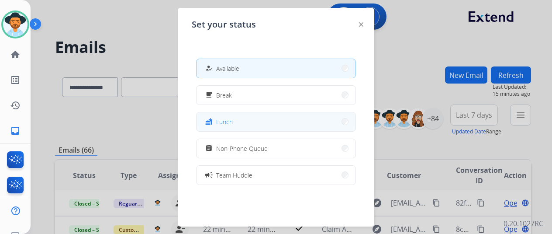
click at [245, 124] on button "fastfood Lunch" at bounding box center [276, 121] width 159 height 19
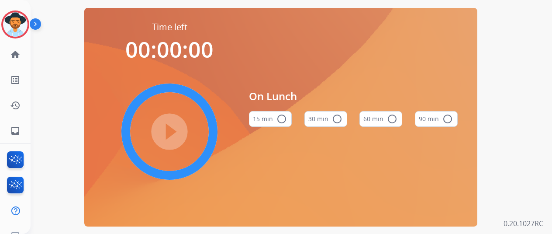
click at [368, 122] on button "60 min radio_button_unchecked" at bounding box center [381, 119] width 43 height 16
